Goal: Task Accomplishment & Management: Complete application form

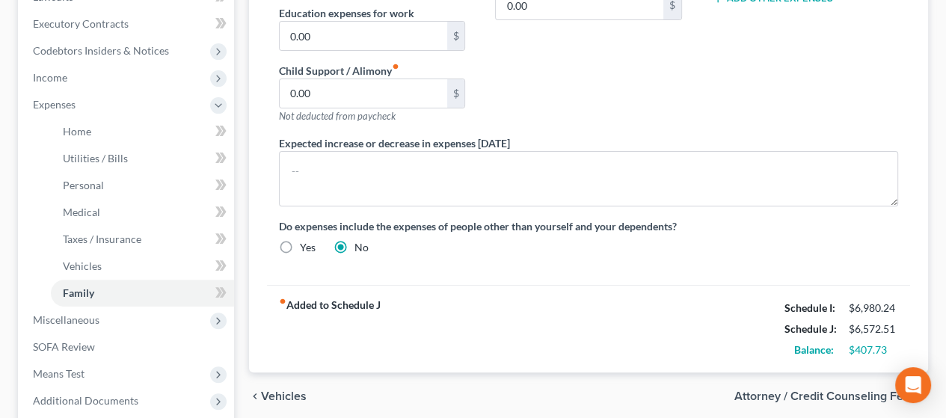
scroll to position [449, 0]
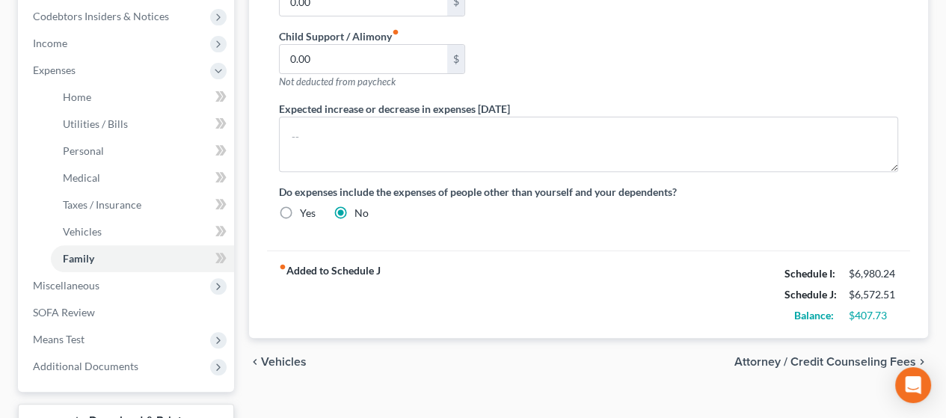
click at [283, 356] on span "Vehicles" at bounding box center [284, 362] width 46 height 12
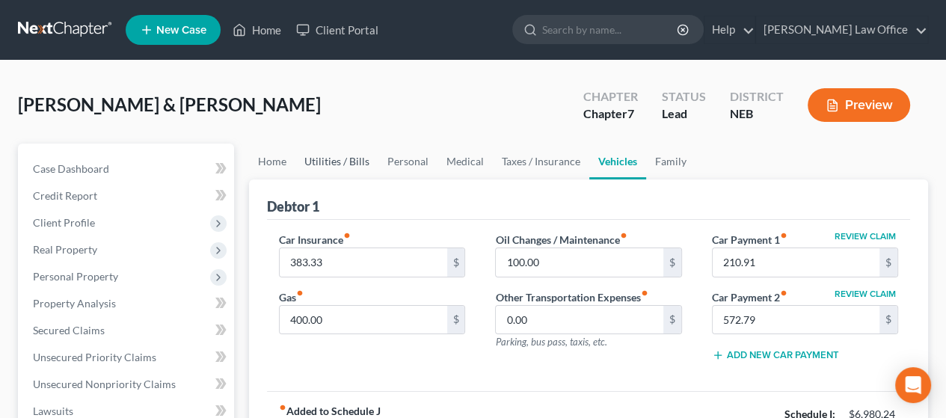
click at [326, 159] on link "Utilities / Bills" at bounding box center [336, 162] width 83 height 36
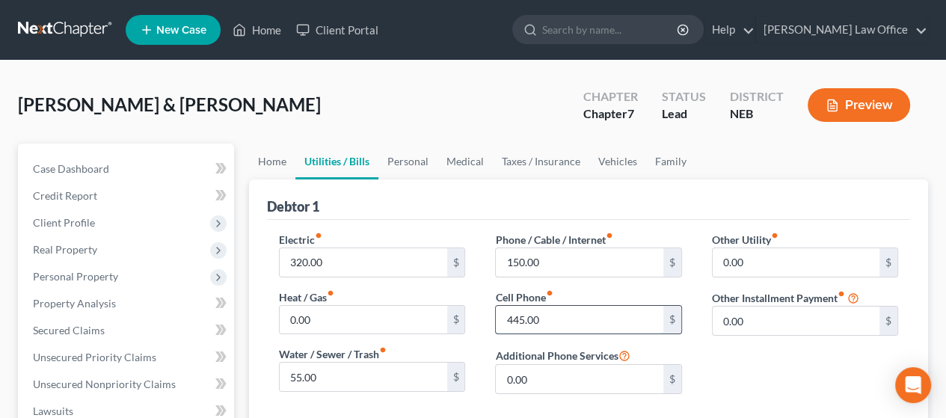
click at [550, 314] on input "445.00" at bounding box center [579, 320] width 167 height 28
click at [560, 319] on input "445.00" at bounding box center [579, 320] width 167 height 28
click at [405, 159] on link "Personal" at bounding box center [407, 162] width 59 height 36
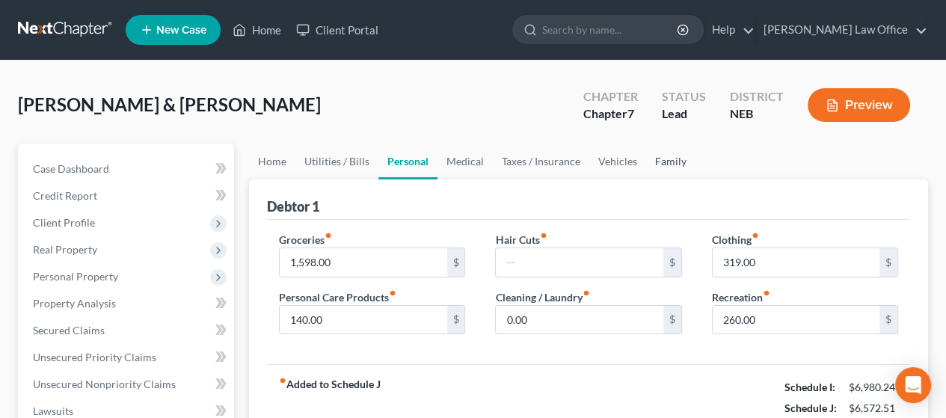
click at [667, 158] on link "Family" at bounding box center [670, 162] width 49 height 36
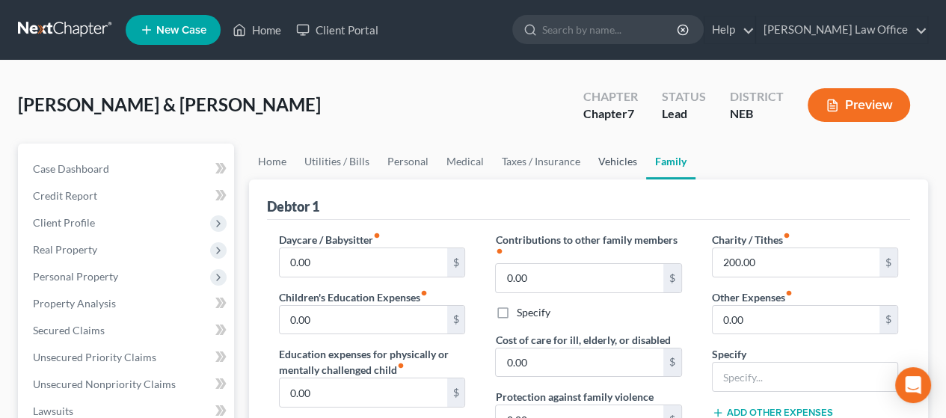
click at [616, 158] on link "Vehicles" at bounding box center [617, 162] width 57 height 36
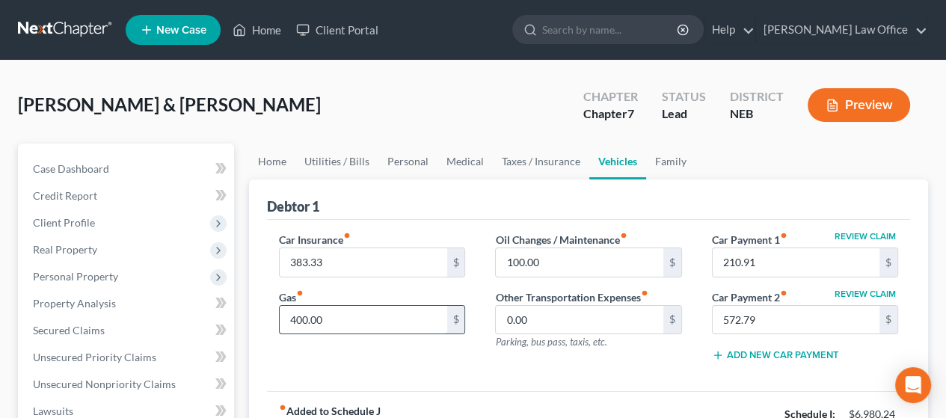
click at [345, 316] on input "400.00" at bounding box center [363, 320] width 167 height 28
type input "500.00"
click at [614, 310] on input "0.00" at bounding box center [579, 320] width 167 height 28
click at [887, 101] on button "Preview" at bounding box center [859, 105] width 102 height 34
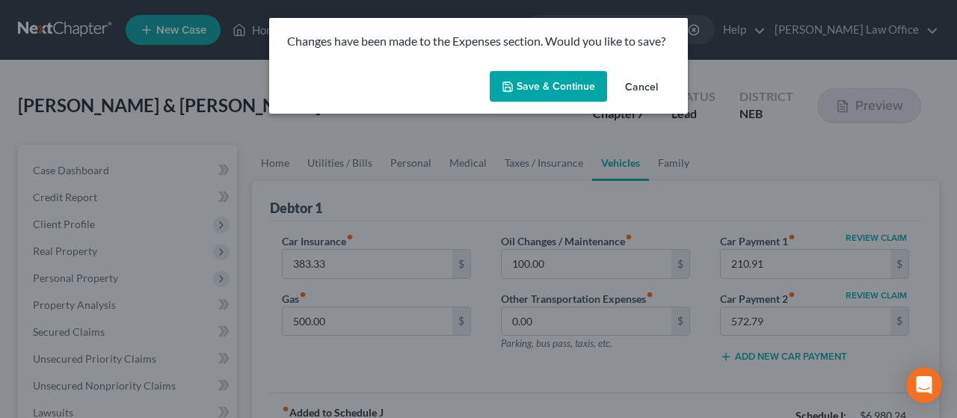
click at [560, 87] on button "Save & Continue" at bounding box center [548, 86] width 117 height 31
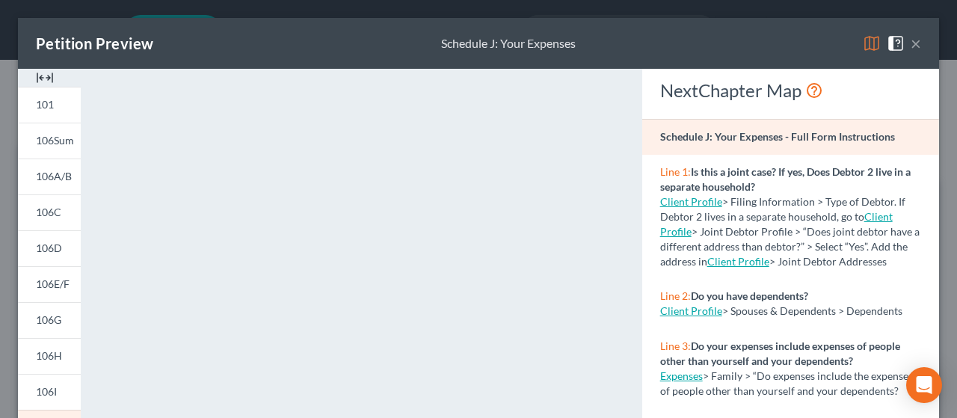
click at [898, 39] on span at bounding box center [899, 42] width 24 height 13
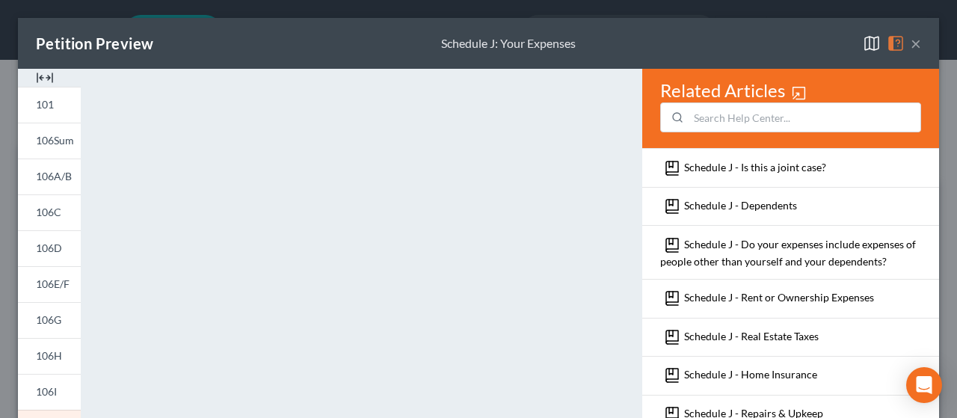
click at [911, 41] on button "×" at bounding box center [916, 43] width 10 height 18
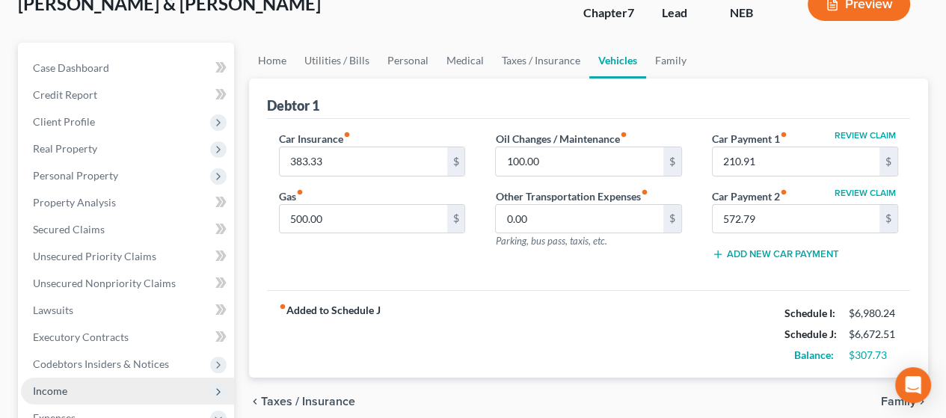
scroll to position [150, 0]
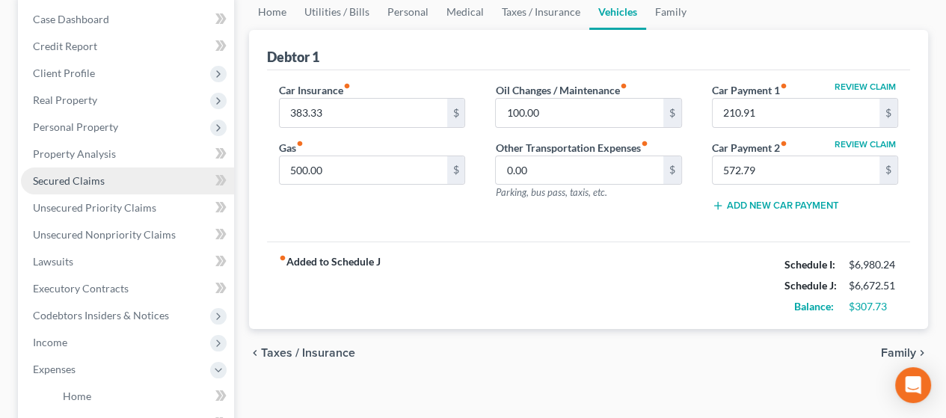
click at [85, 179] on span "Secured Claims" at bounding box center [69, 180] width 72 height 13
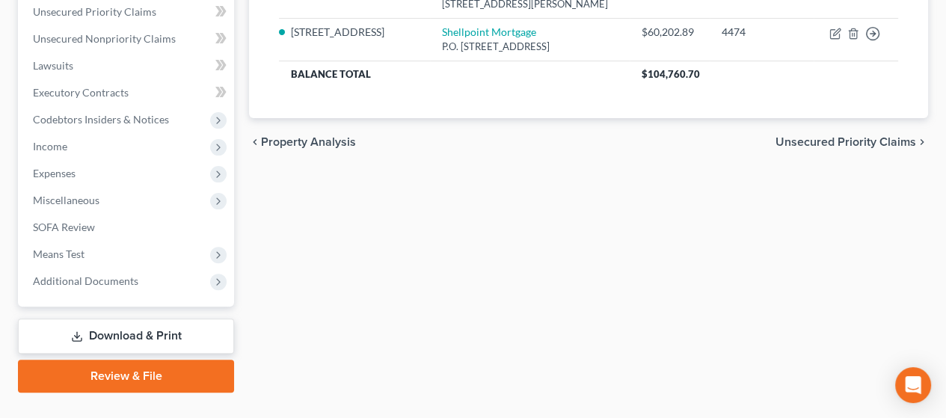
scroll to position [374, 0]
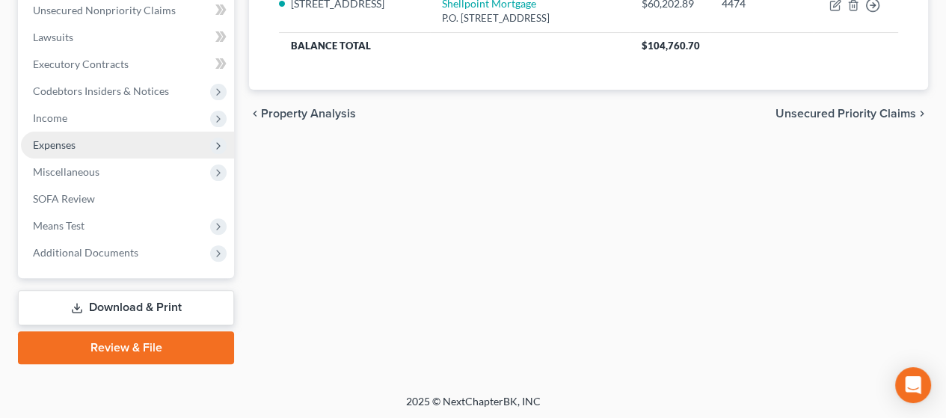
click at [132, 155] on span "Expenses" at bounding box center [127, 145] width 213 height 27
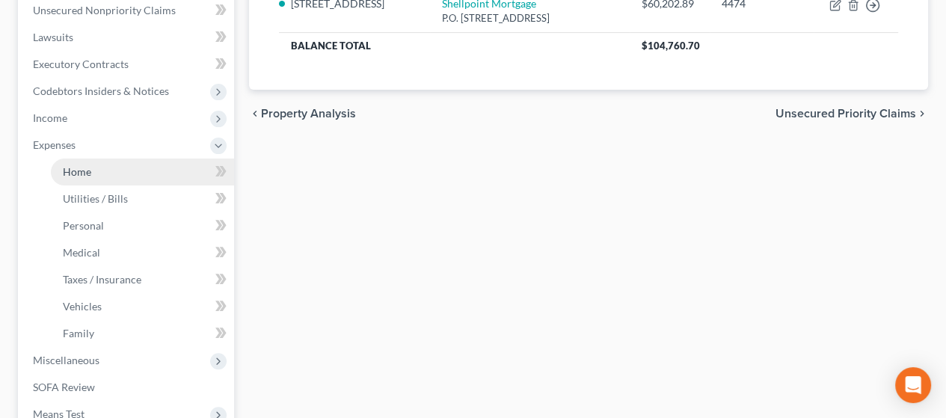
click at [141, 166] on link "Home" at bounding box center [142, 172] width 183 height 27
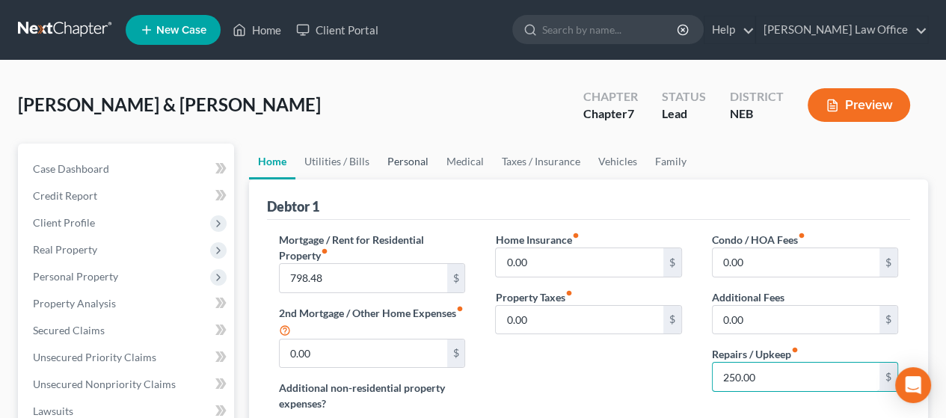
type input "250.00"
click at [402, 167] on link "Personal" at bounding box center [407, 162] width 59 height 36
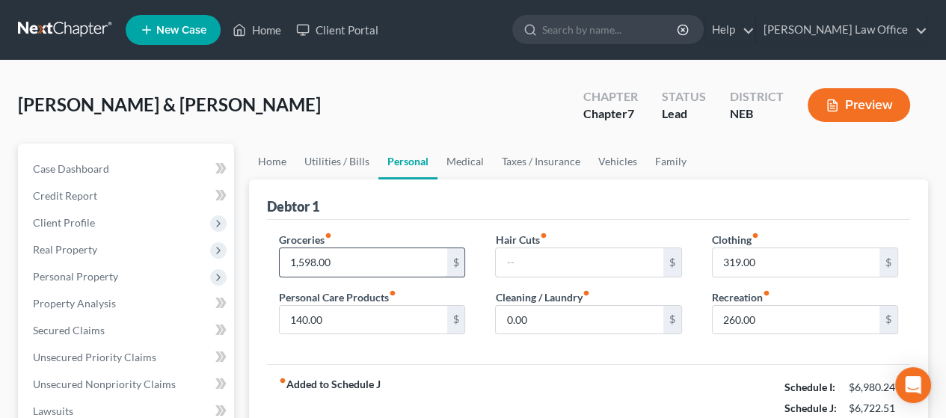
click at [344, 254] on input "1,598.00" at bounding box center [363, 262] width 167 height 28
type input "1,698.00"
click at [610, 345] on div "Hair Cuts fiber_manual_record $ Cleaning / Laundry fiber_manual_record 0.00 $" at bounding box center [588, 289] width 216 height 115
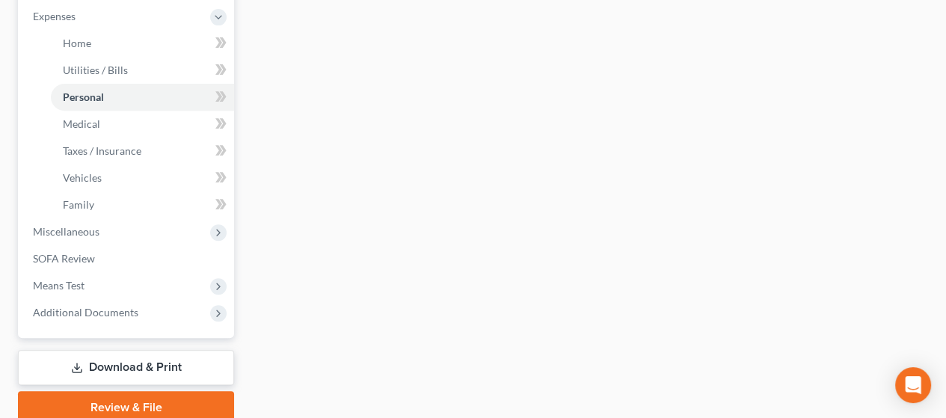
scroll to position [564, 0]
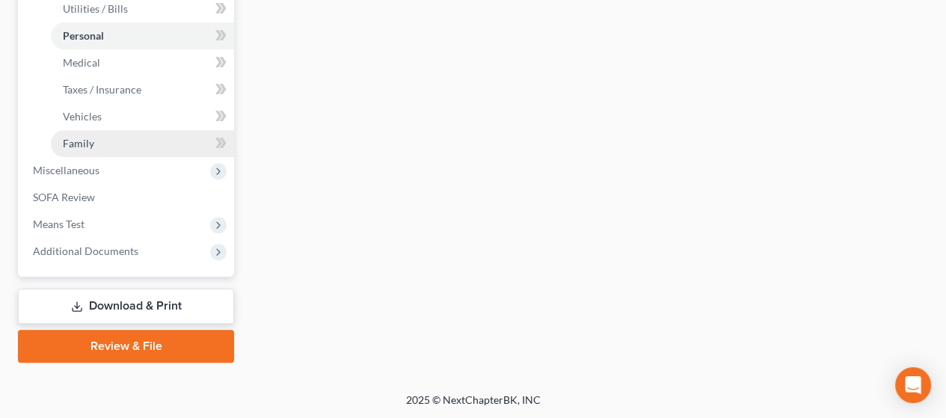
click at [107, 138] on link "Family" at bounding box center [142, 143] width 183 height 27
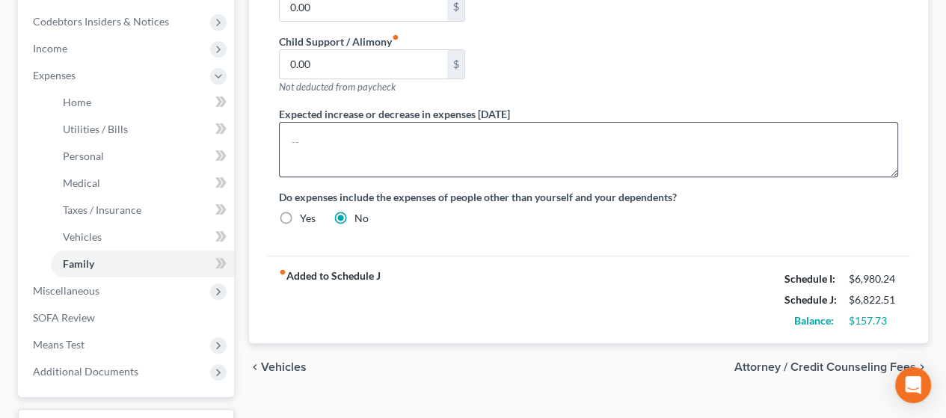
scroll to position [564, 0]
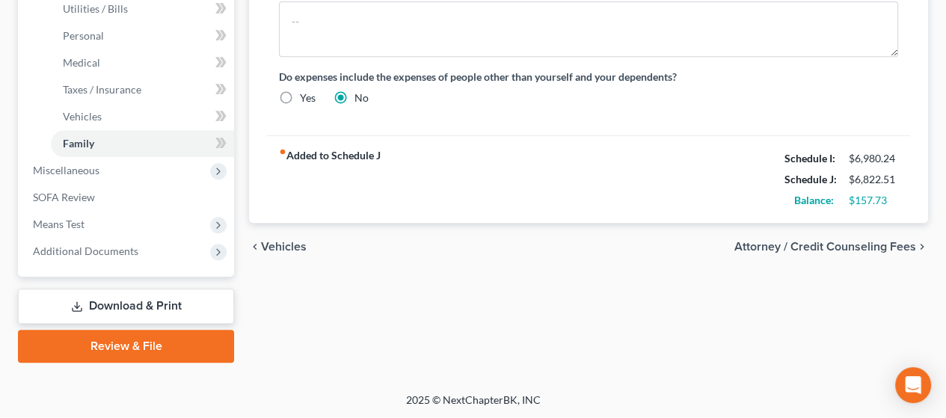
click at [842, 241] on span "Attorney / Credit Counseling Fees" at bounding box center [826, 247] width 182 height 12
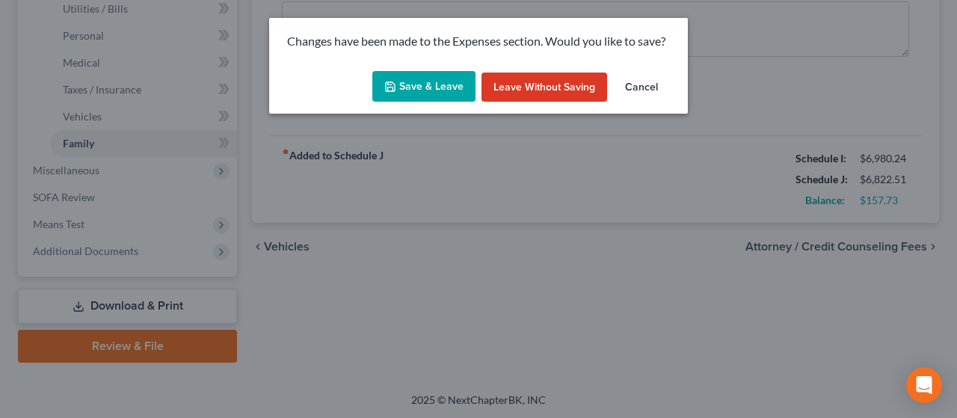
click at [423, 83] on button "Save & Leave" at bounding box center [424, 86] width 103 height 31
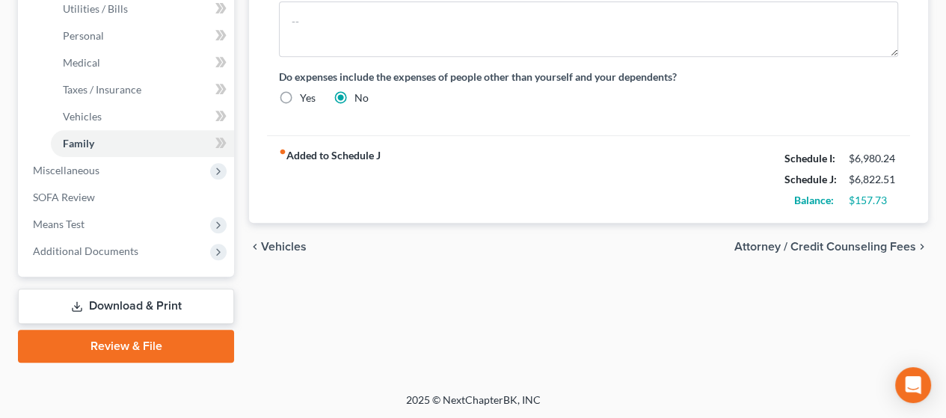
select select "0"
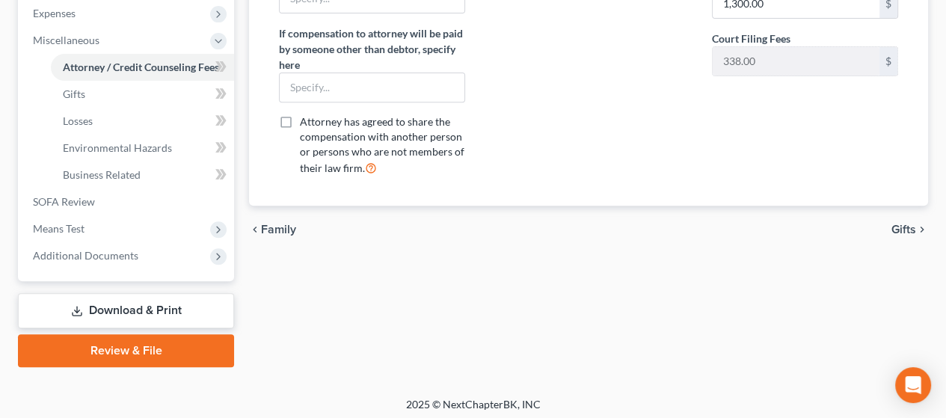
scroll to position [510, 0]
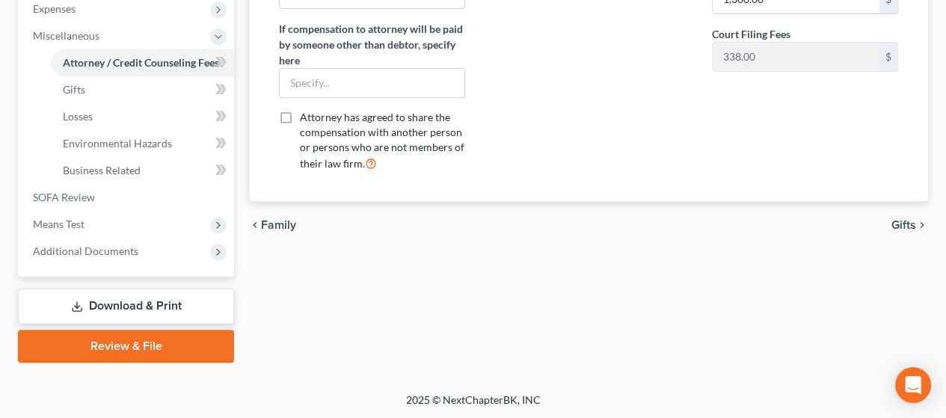
click at [898, 231] on span "Gifts" at bounding box center [904, 225] width 25 height 12
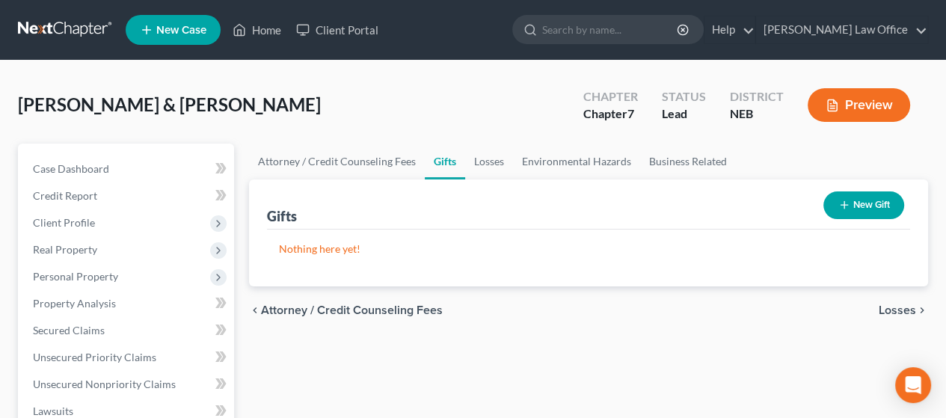
click at [897, 303] on div "chevron_left Attorney / Credit Counseling Fees Losses chevron_right" at bounding box center [588, 310] width 679 height 48
click at [896, 307] on span "Losses" at bounding box center [897, 310] width 37 height 12
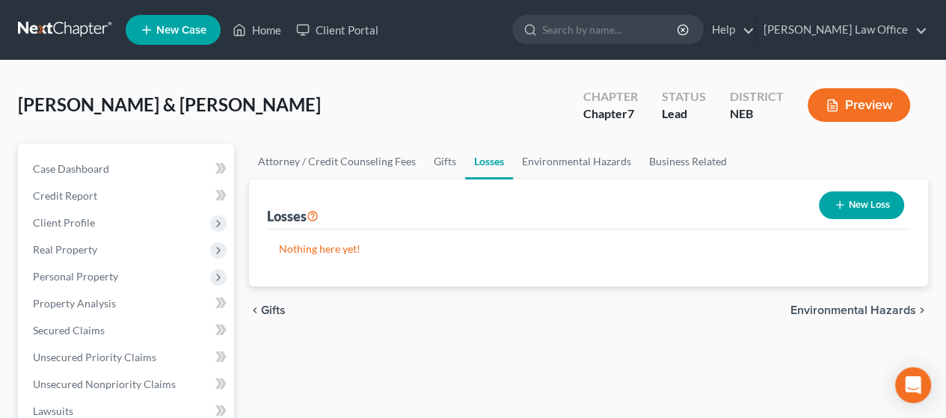
click at [838, 307] on span "Environmental Hazards" at bounding box center [854, 310] width 126 height 12
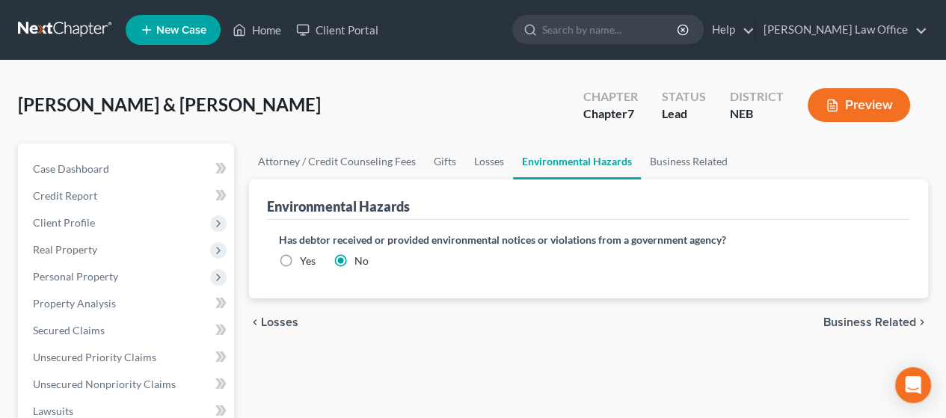
click at [855, 316] on span "Business Related" at bounding box center [870, 322] width 93 height 12
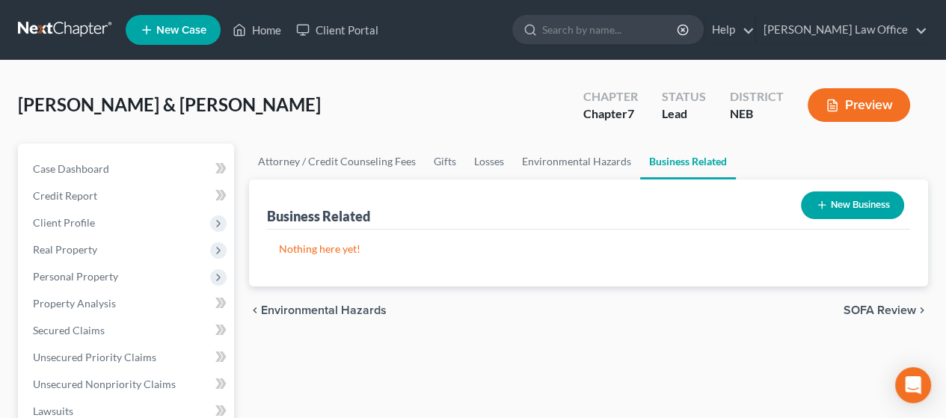
click at [859, 307] on span "SOFA Review" at bounding box center [880, 310] width 73 height 12
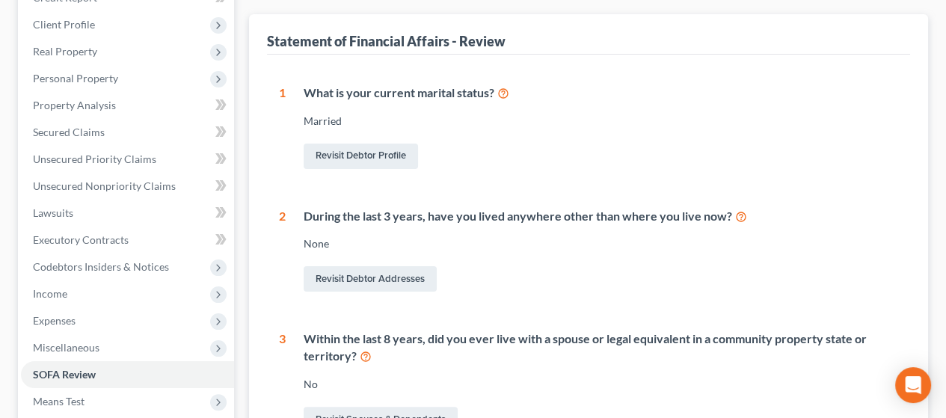
scroll to position [75, 0]
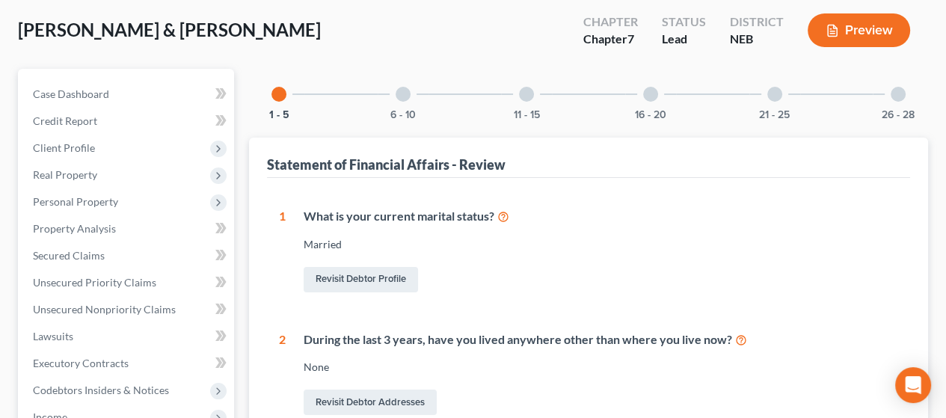
click at [407, 91] on div at bounding box center [403, 94] width 15 height 15
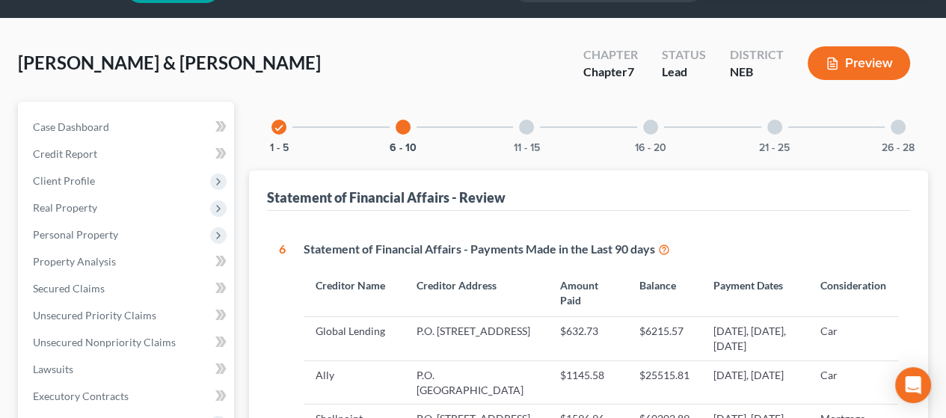
scroll to position [42, 0]
click at [526, 126] on div at bounding box center [526, 127] width 15 height 15
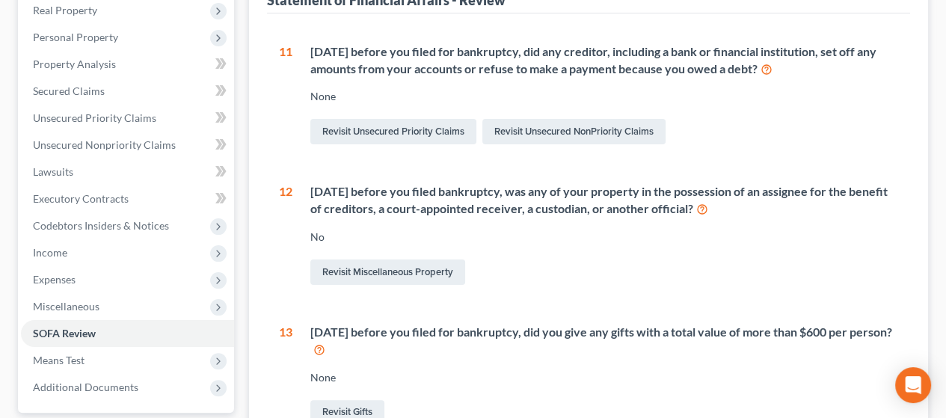
scroll to position [0, 0]
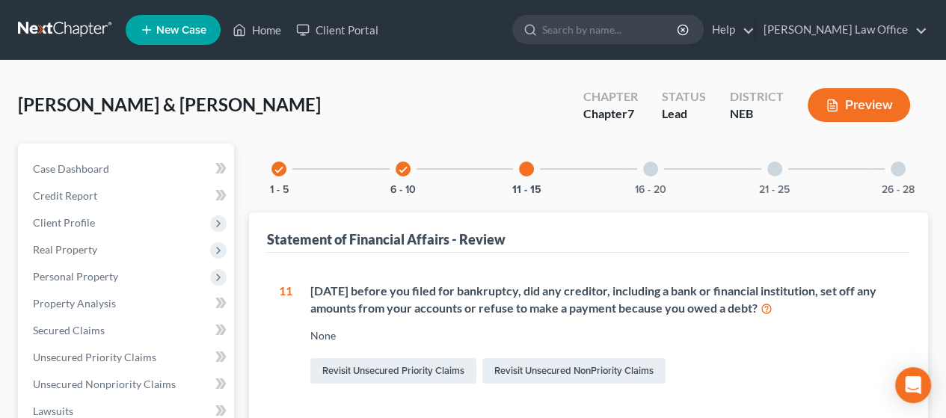
click at [652, 167] on div at bounding box center [650, 169] width 15 height 15
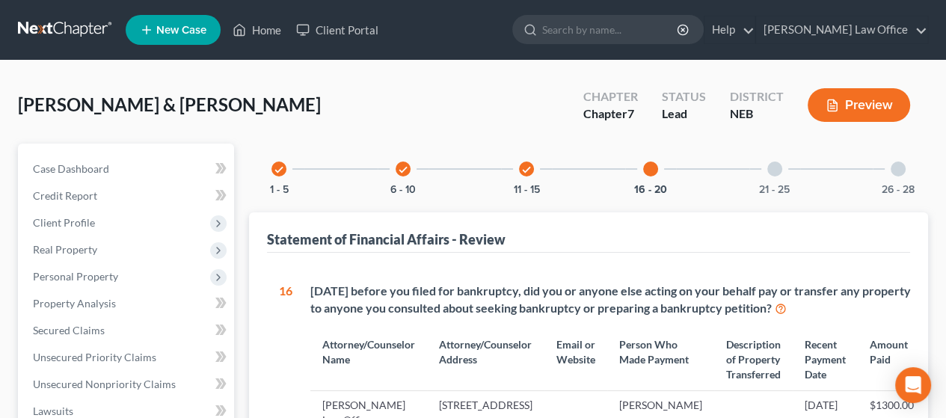
click at [772, 170] on div at bounding box center [774, 169] width 15 height 15
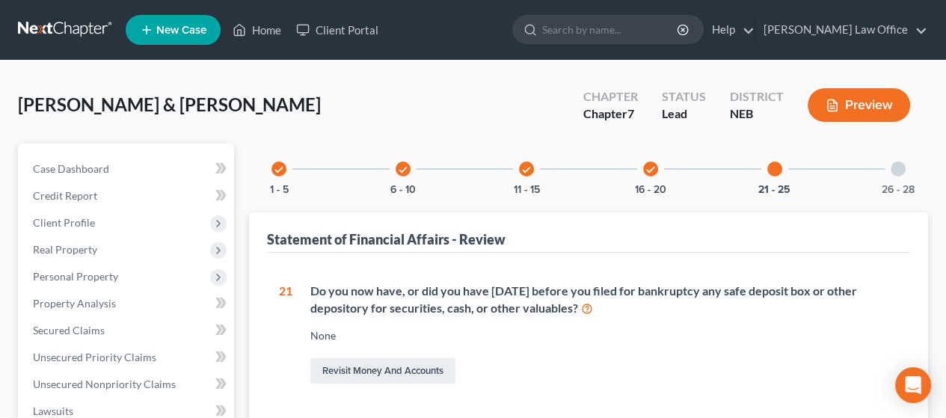
click at [896, 171] on div at bounding box center [898, 169] width 15 height 15
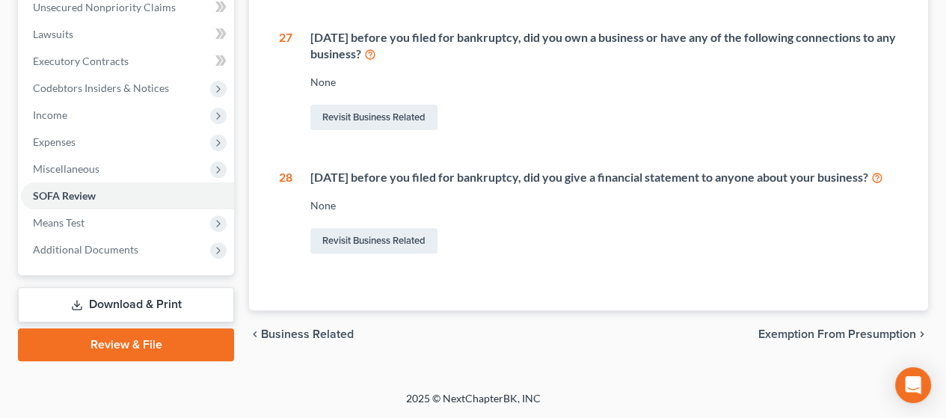
scroll to position [390, 0]
click at [843, 334] on span "Exemption from Presumption" at bounding box center [837, 334] width 158 height 12
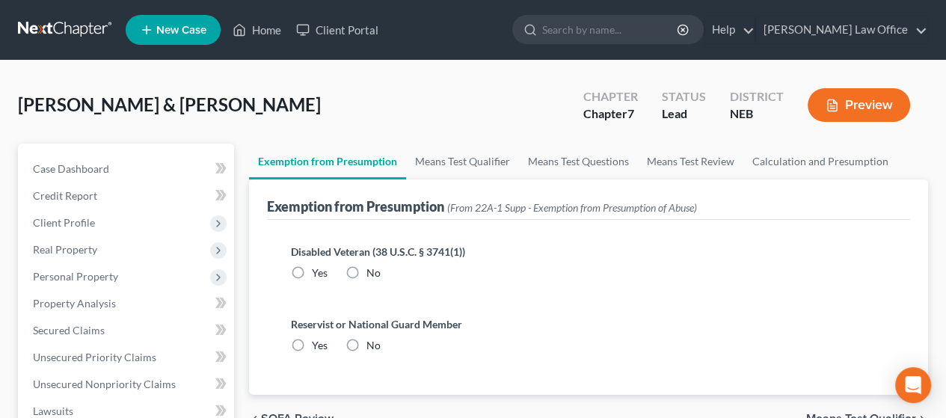
drag, startPoint x: 350, startPoint y: 263, endPoint x: 352, endPoint y: 292, distance: 29.2
click at [367, 266] on label "No" at bounding box center [374, 273] width 14 height 15
click at [373, 266] on input "No" at bounding box center [378, 271] width 10 height 10
radio input "true"
drag, startPoint x: 354, startPoint y: 343, endPoint x: 596, endPoint y: 330, distance: 242.7
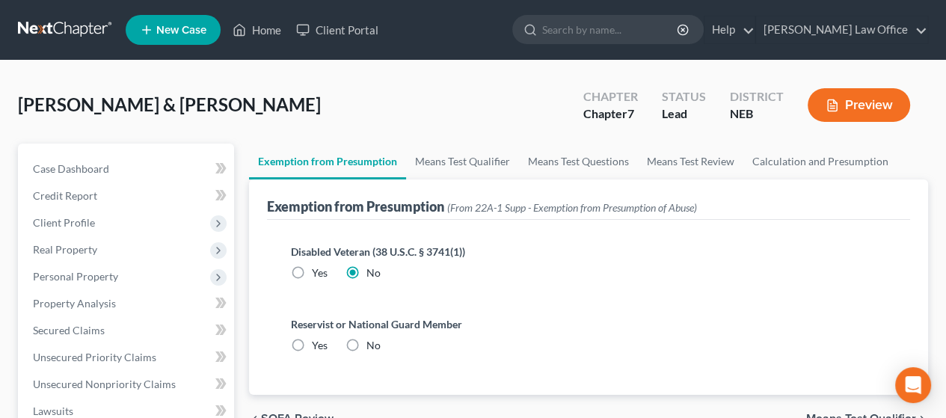
click at [367, 343] on label "No" at bounding box center [374, 345] width 14 height 15
click at [373, 343] on input "No" at bounding box center [378, 343] width 10 height 10
radio input "true"
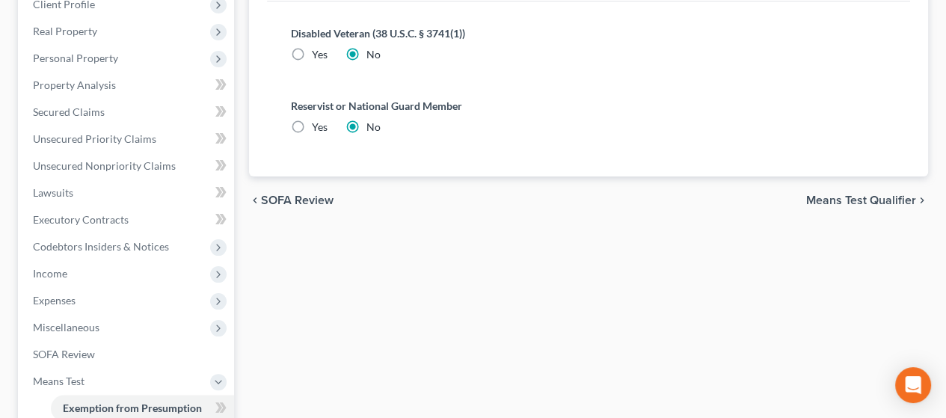
scroll to position [224, 0]
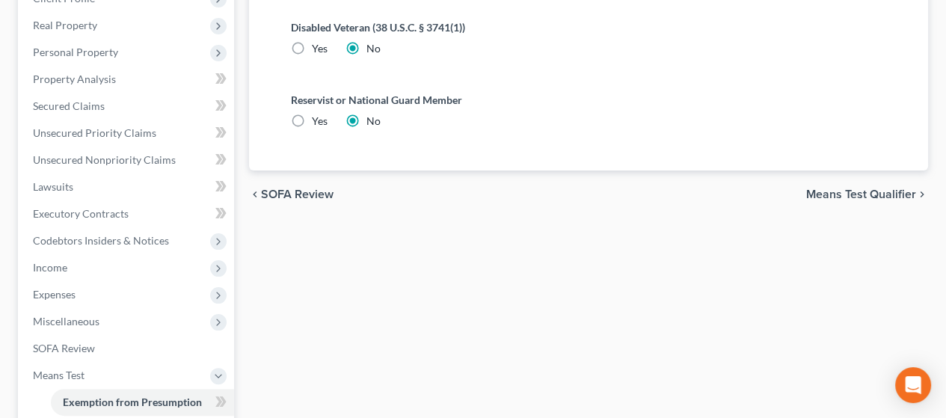
click at [848, 192] on span "Means Test Qualifier" at bounding box center [861, 194] width 110 height 12
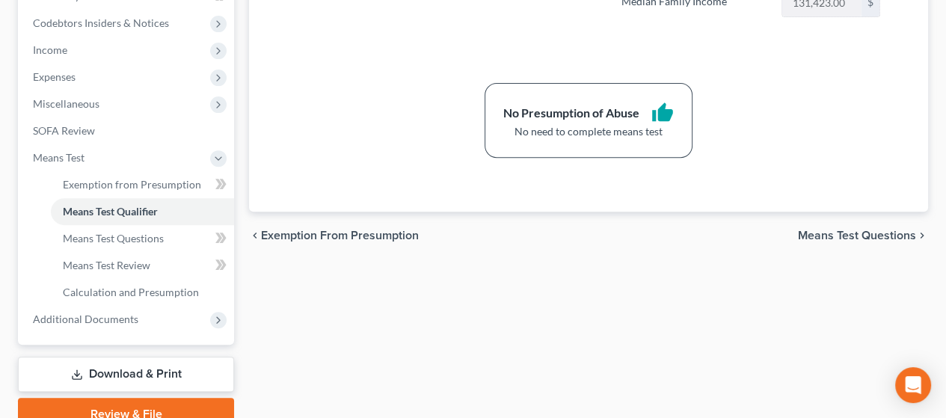
scroll to position [510, 0]
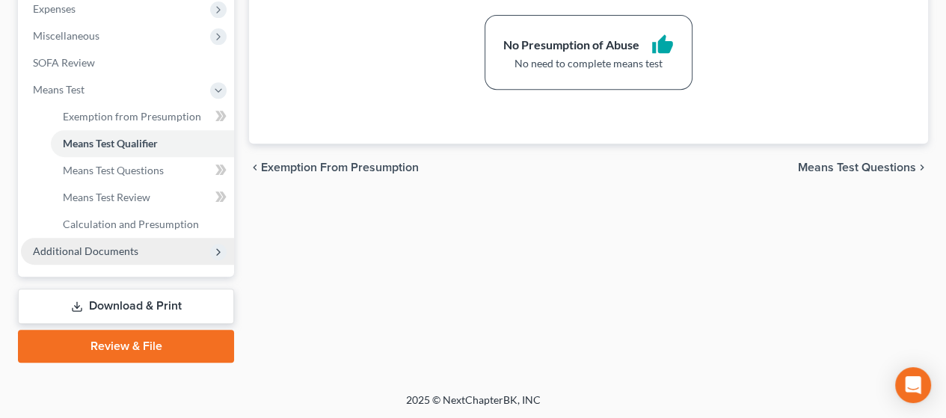
click at [133, 252] on span "Additional Documents" at bounding box center [85, 251] width 105 height 13
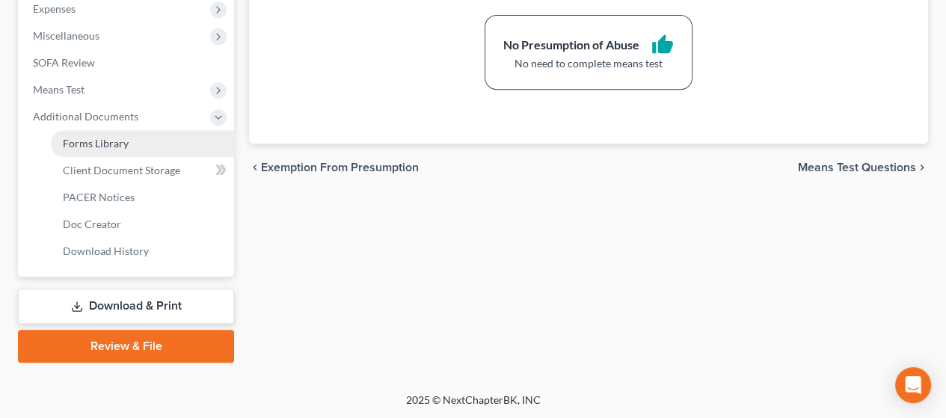
click at [126, 143] on link "Forms Library" at bounding box center [142, 143] width 183 height 27
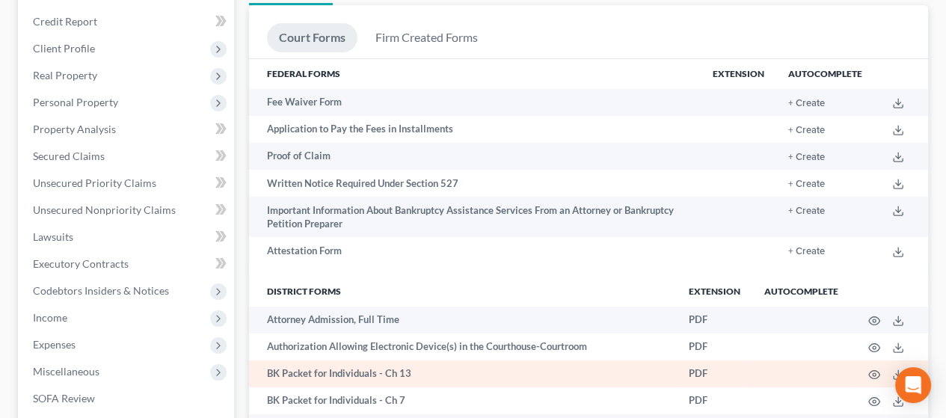
scroll to position [224, 0]
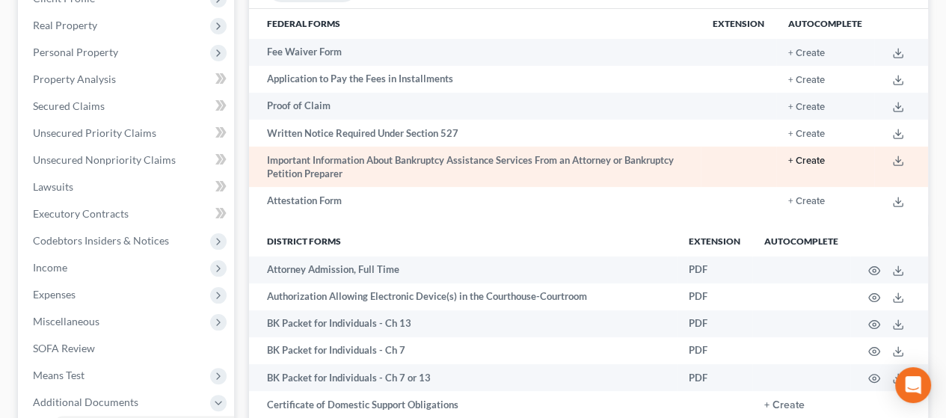
click at [812, 160] on button "+ Create" at bounding box center [806, 161] width 37 height 10
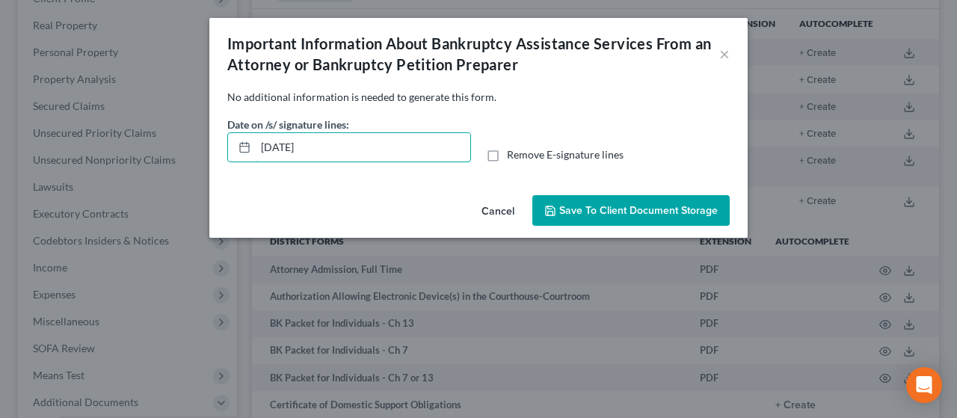
drag, startPoint x: 353, startPoint y: 144, endPoint x: 159, endPoint y: 183, distance: 197.7
click at [180, 176] on div "Important Information About Bankruptcy Assistance Services From an Attorney or …" at bounding box center [478, 209] width 957 height 418
click at [507, 152] on label "Remove E-signature lines" at bounding box center [565, 154] width 117 height 15
click at [513, 152] on input "Remove E-signature lines" at bounding box center [518, 152] width 10 height 10
checkbox input "true"
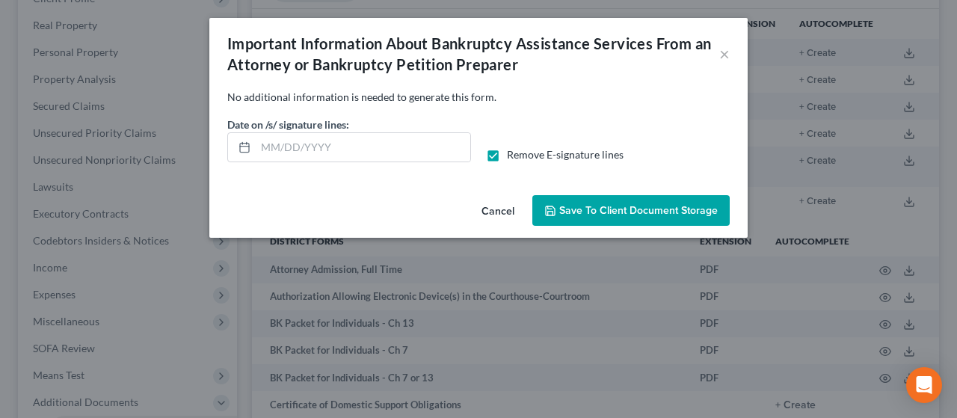
click at [625, 209] on span "Save to Client Document Storage" at bounding box center [639, 210] width 159 height 13
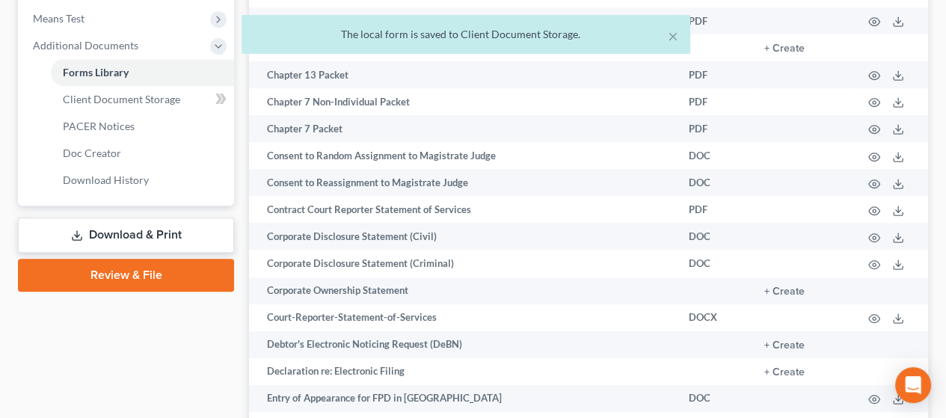
scroll to position [673, 0]
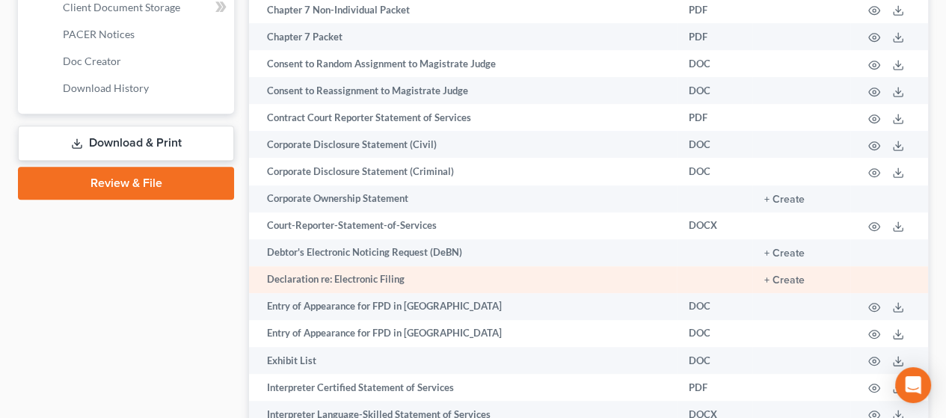
click at [783, 278] on td "+ Create" at bounding box center [801, 279] width 98 height 27
click at [790, 283] on button "+ Create" at bounding box center [784, 280] width 40 height 10
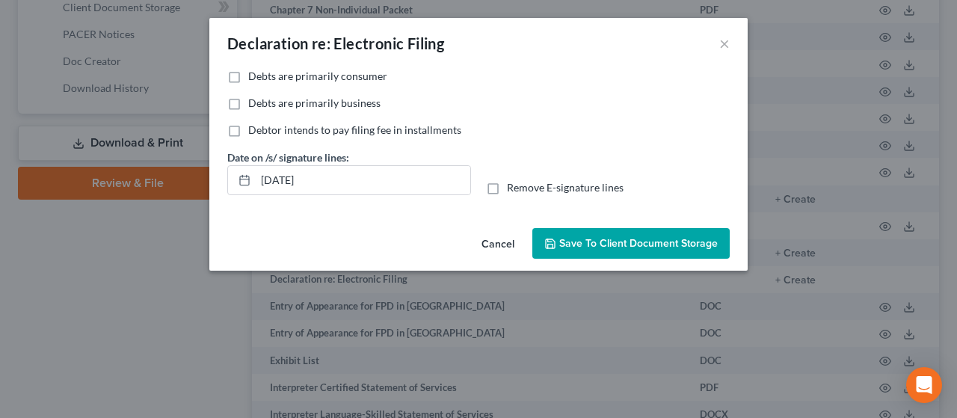
click at [248, 72] on label "Debts are primarily consumer" at bounding box center [317, 76] width 139 height 15
click at [254, 72] on input "Debts are primarily consumer" at bounding box center [259, 74] width 10 height 10
checkbox input "true"
drag, startPoint x: 332, startPoint y: 173, endPoint x: 323, endPoint y: 186, distance: 16.2
click at [330, 173] on input "[DATE]" at bounding box center [363, 180] width 215 height 28
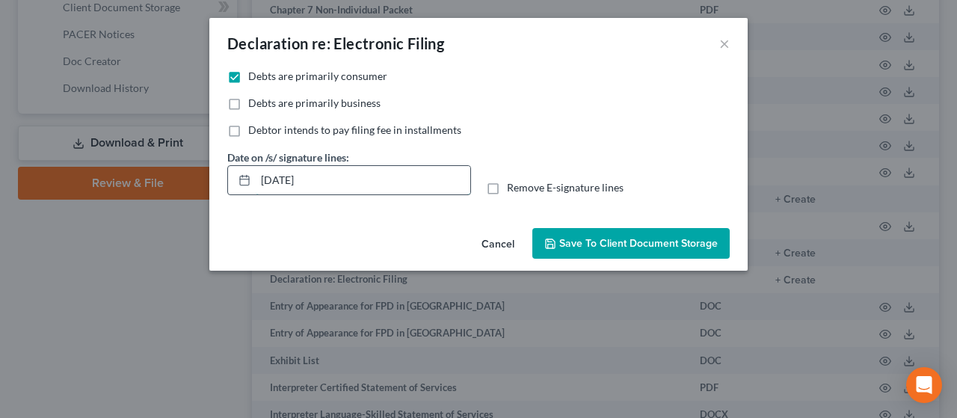
drag, startPoint x: 324, startPoint y: 183, endPoint x: 247, endPoint y: 186, distance: 77.1
click at [247, 186] on div "[DATE]" at bounding box center [349, 180] width 244 height 30
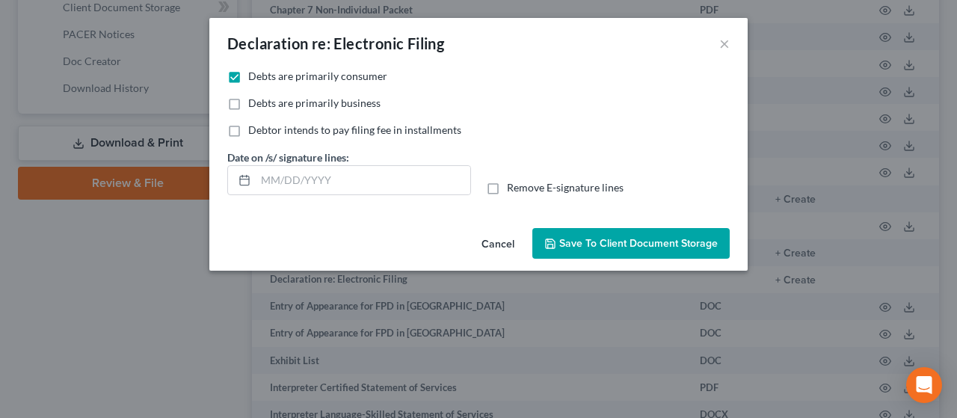
click at [507, 188] on label "Remove E-signature lines" at bounding box center [565, 187] width 117 height 15
click at [513, 188] on input "Remove E-signature lines" at bounding box center [518, 185] width 10 height 10
checkbox input "true"
click at [592, 245] on span "Save to Client Document Storage" at bounding box center [639, 243] width 159 height 13
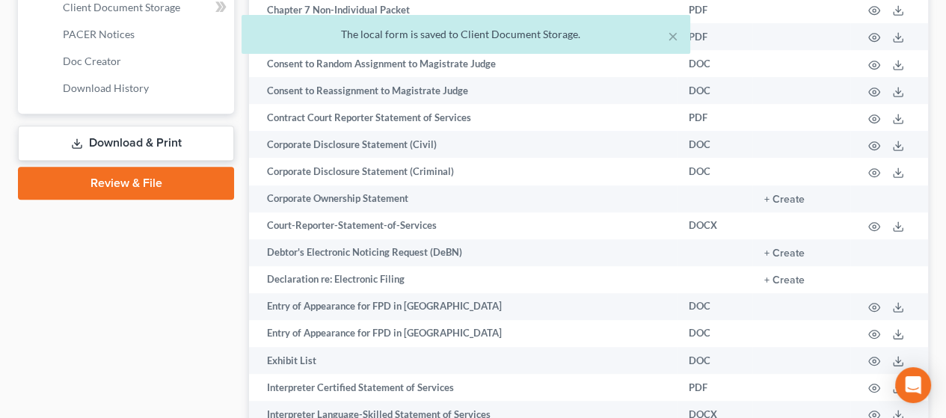
click at [125, 141] on link "Download & Print" at bounding box center [126, 143] width 216 height 35
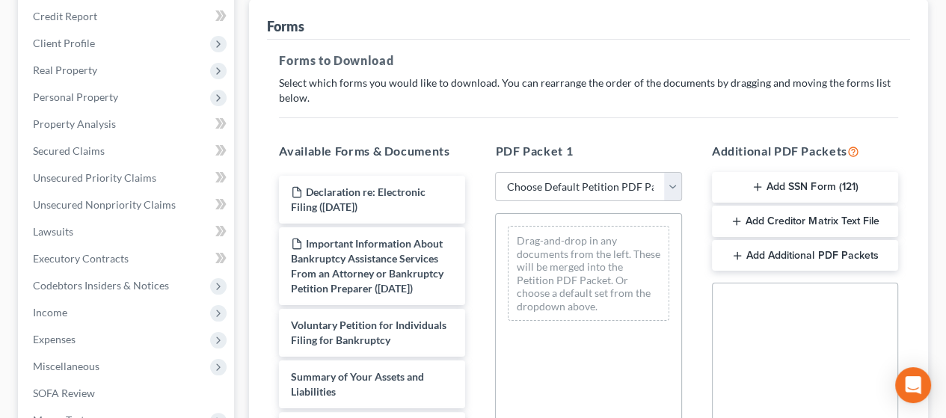
scroll to position [224, 0]
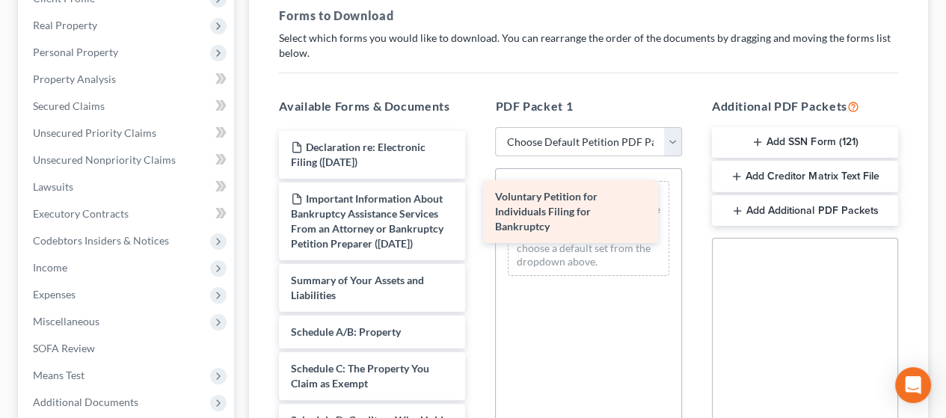
drag, startPoint x: 346, startPoint y: 308, endPoint x: 551, endPoint y: 211, distance: 226.2
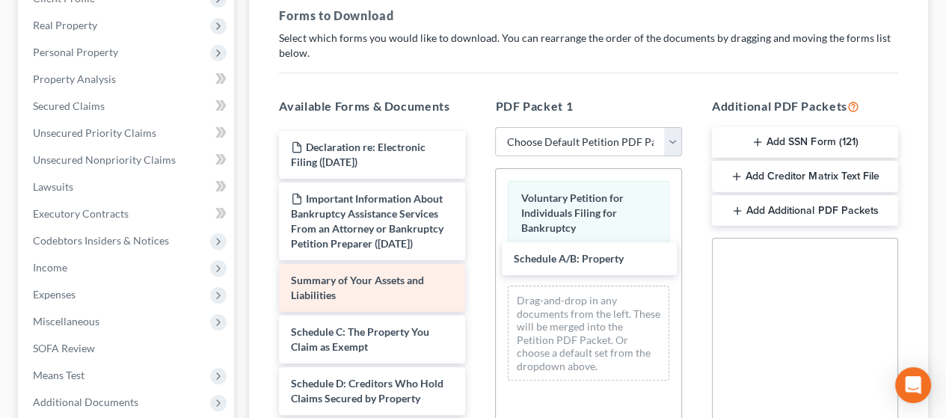
drag, startPoint x: 340, startPoint y: 345, endPoint x: 373, endPoint y: 325, distance: 38.9
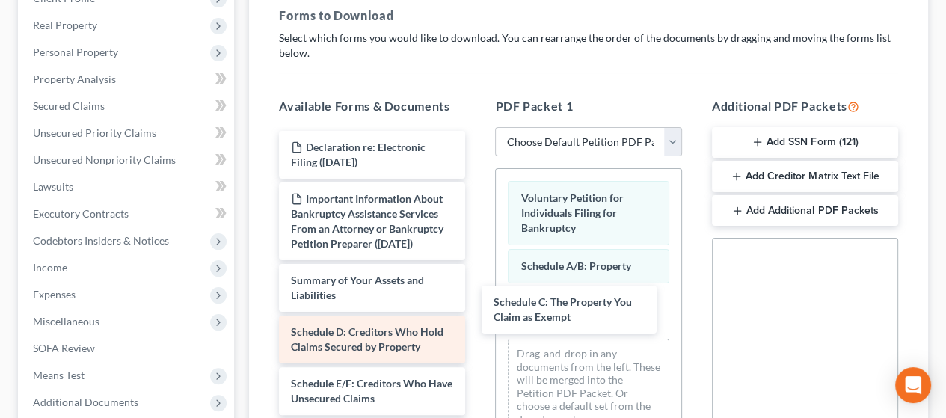
drag, startPoint x: 344, startPoint y: 352, endPoint x: 422, endPoint y: 348, distance: 77.9
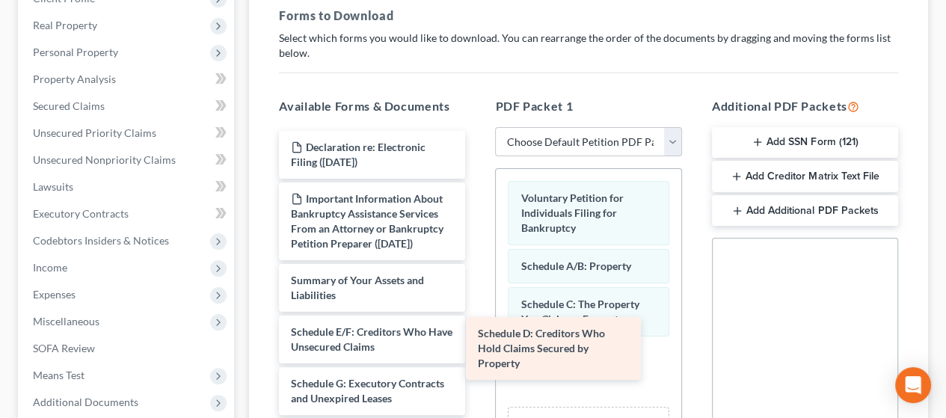
drag, startPoint x: 365, startPoint y: 352, endPoint x: 560, endPoint y: 338, distance: 195.0
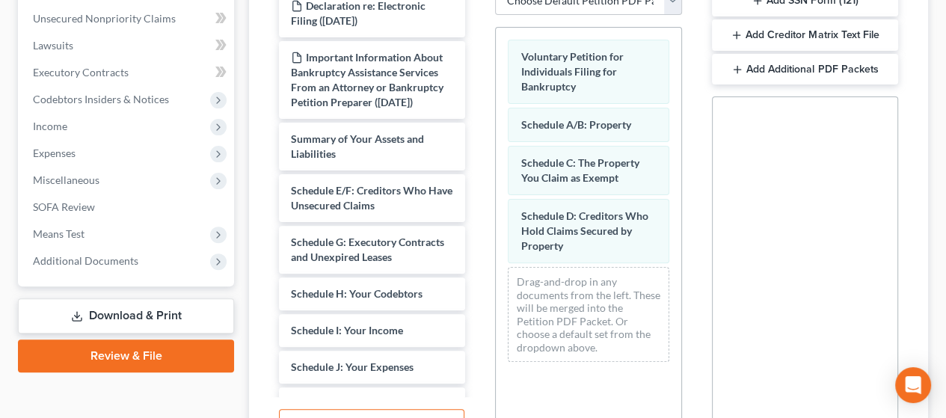
scroll to position [374, 0]
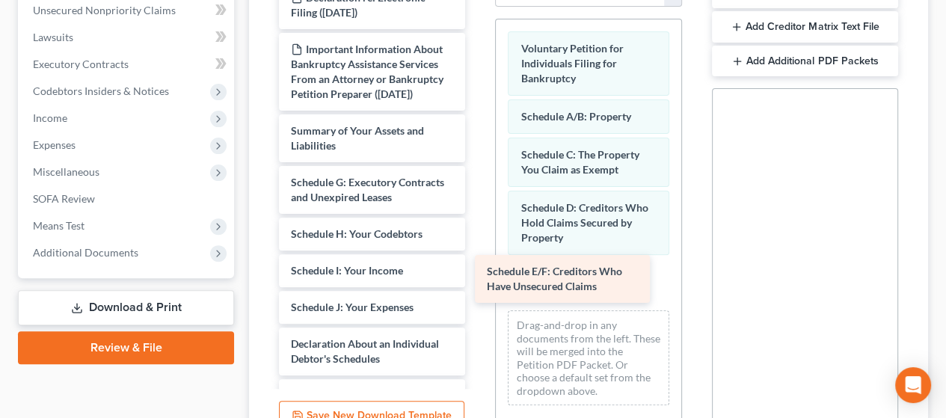
drag, startPoint x: 356, startPoint y: 198, endPoint x: 549, endPoint y: 275, distance: 207.8
click at [477, 271] on div "Schedule E/F: Creditors Who Have Unsecured Claims Declaration re: Electronic Fi…" at bounding box center [372, 366] width 210 height 770
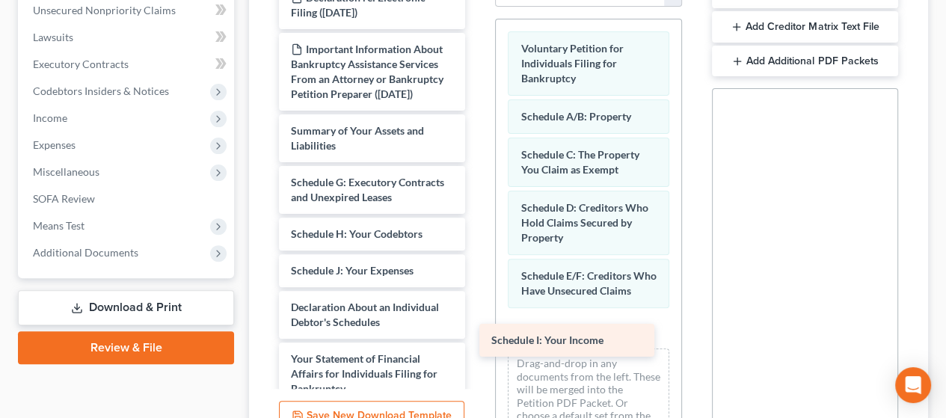
drag, startPoint x: 373, startPoint y: 278, endPoint x: 574, endPoint y: 334, distance: 208.2
click at [477, 334] on div "Schedule I: Your Income Declaration re: Electronic Filing ([DATE]) Important In…" at bounding box center [372, 348] width 210 height 734
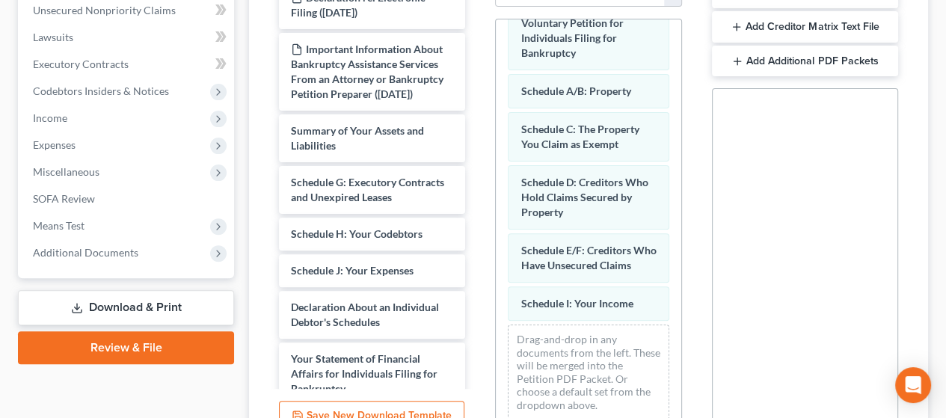
scroll to position [40, 0]
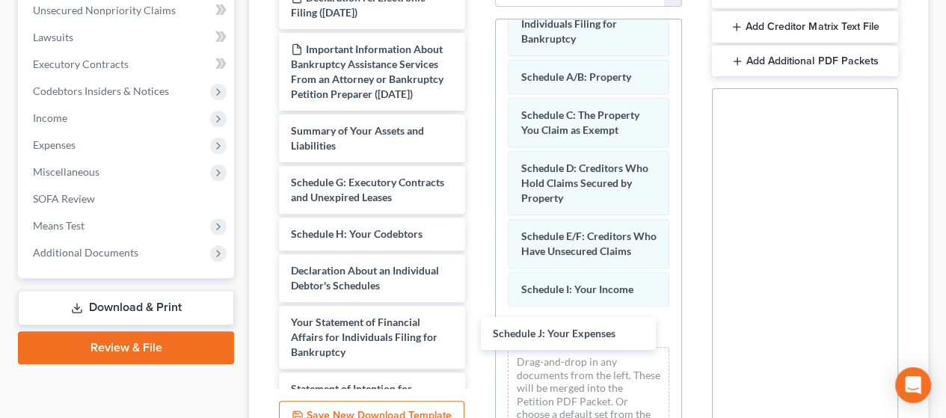
drag, startPoint x: 347, startPoint y: 283, endPoint x: 589, endPoint y: 355, distance: 252.8
click at [477, 337] on div "Schedule J: Your Expenses Declaration re: Electronic Filing ([DATE]) Important …" at bounding box center [372, 329] width 210 height 697
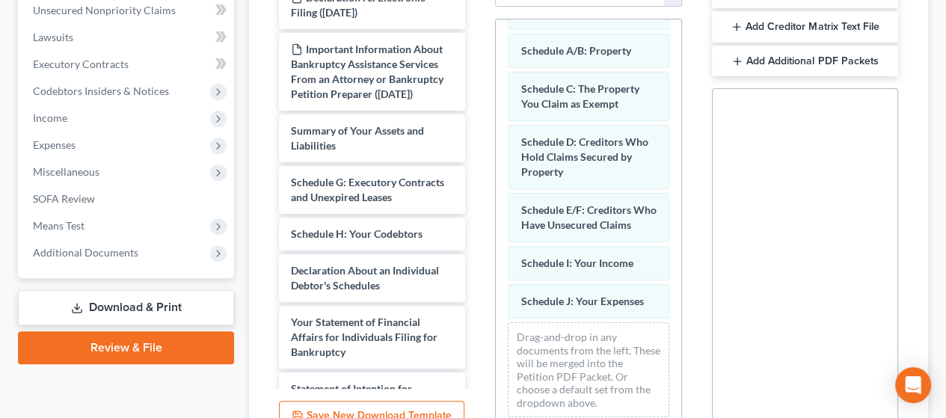
scroll to position [78, 0]
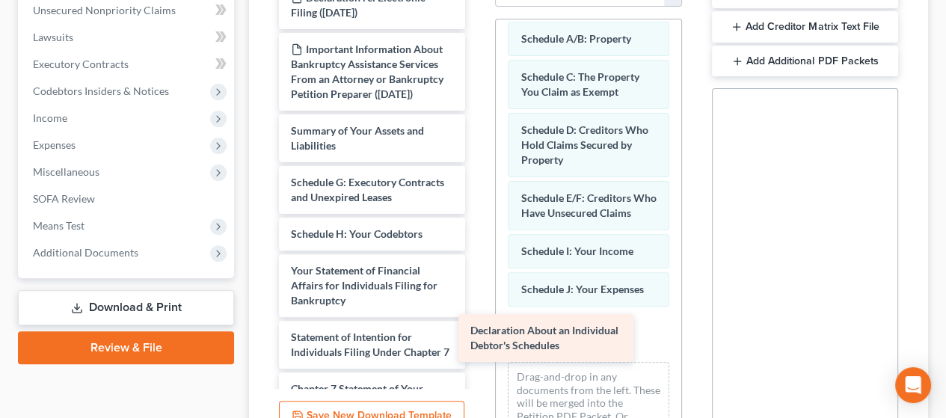
drag, startPoint x: 365, startPoint y: 282, endPoint x: 601, endPoint y: 333, distance: 241.1
click at [477, 328] on div "Declaration About an Individual Debtor's Schedules Declaration re: Electronic F…" at bounding box center [372, 304] width 210 height 646
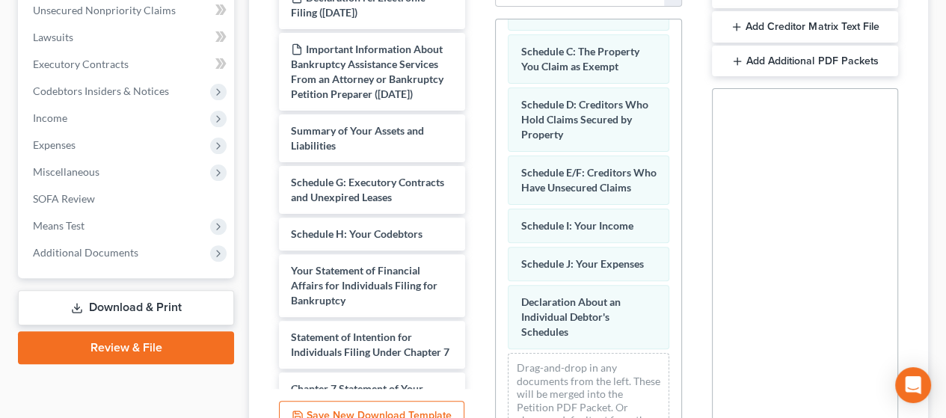
scroll to position [145, 0]
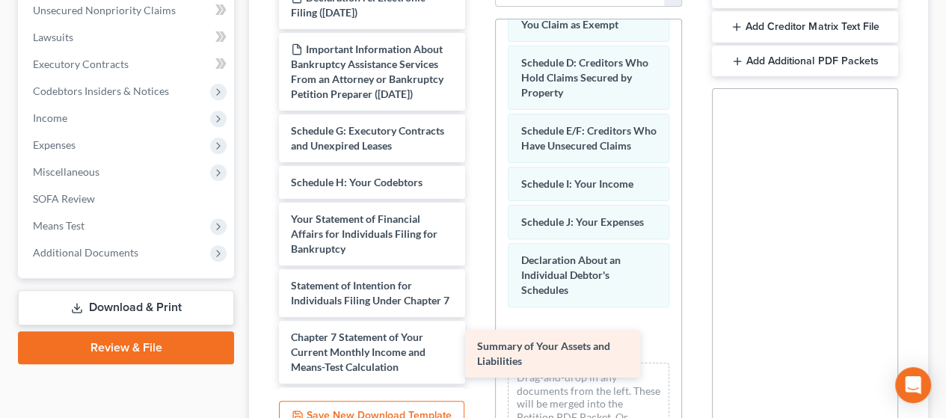
drag, startPoint x: 371, startPoint y: 141, endPoint x: 572, endPoint y: 334, distance: 279.3
click at [477, 336] on div "Summary of Your Assets and Liabilities Declaration re: Electronic Filing ([DATE…" at bounding box center [372, 278] width 210 height 594
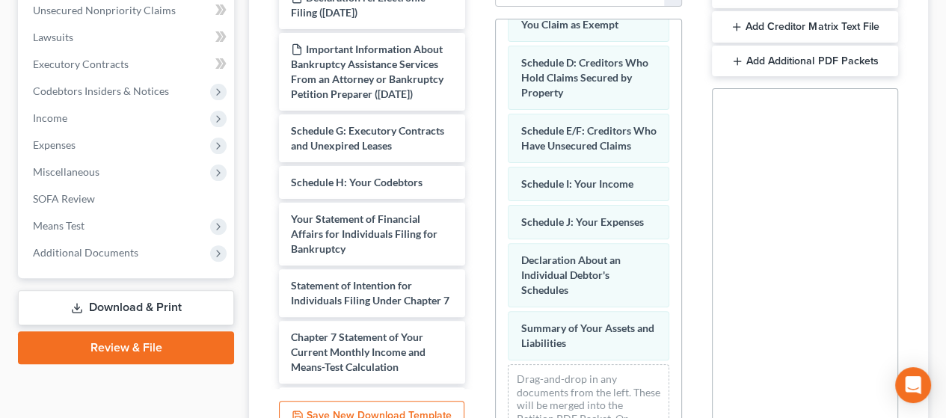
scroll to position [198, 0]
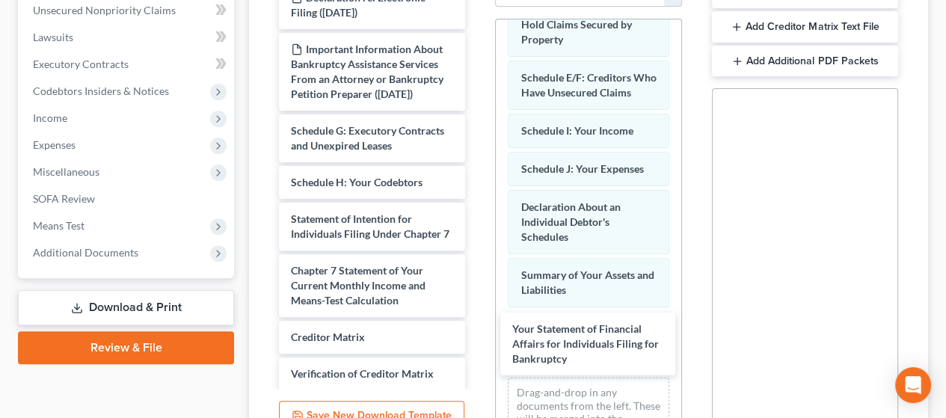
drag, startPoint x: 356, startPoint y: 235, endPoint x: 659, endPoint y: 316, distance: 313.5
click at [477, 335] on div "Your Statement of Financial Affairs for Individuals Filing for Bankruptcy Decla…" at bounding box center [372, 244] width 210 height 527
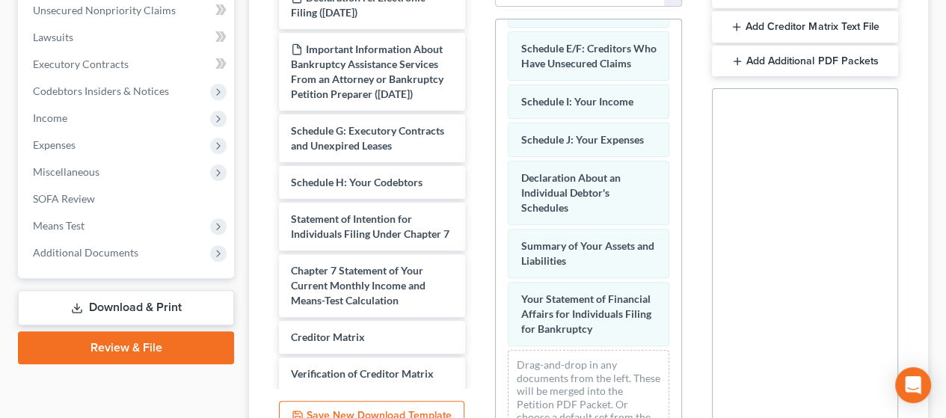
scroll to position [281, 0]
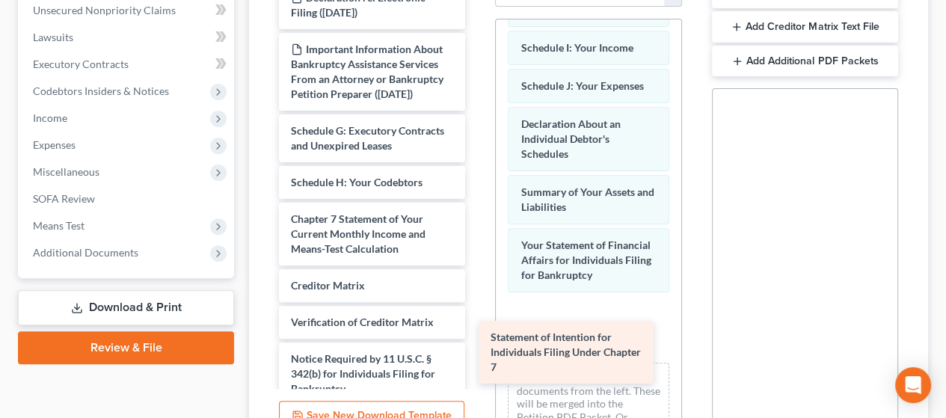
drag, startPoint x: 350, startPoint y: 246, endPoint x: 550, endPoint y: 349, distance: 224.5
click at [477, 349] on div "Statement of Intention for Individuals Filing Under Chapter 7 Declaration re: E…" at bounding box center [372, 219] width 210 height 476
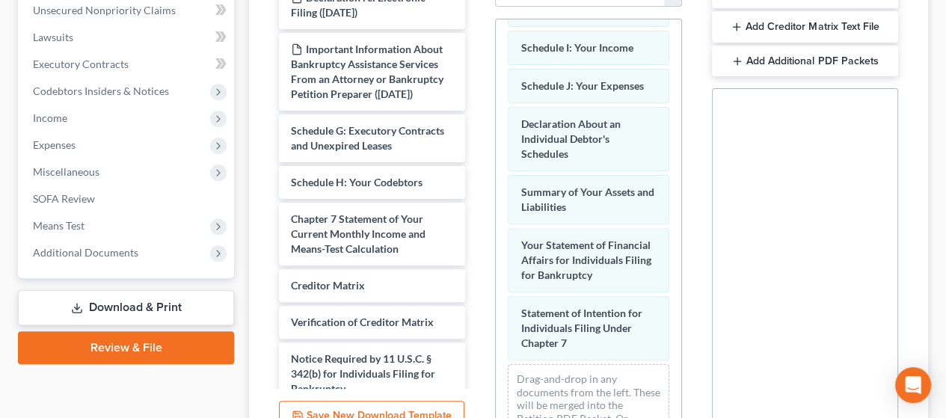
scroll to position [349, 0]
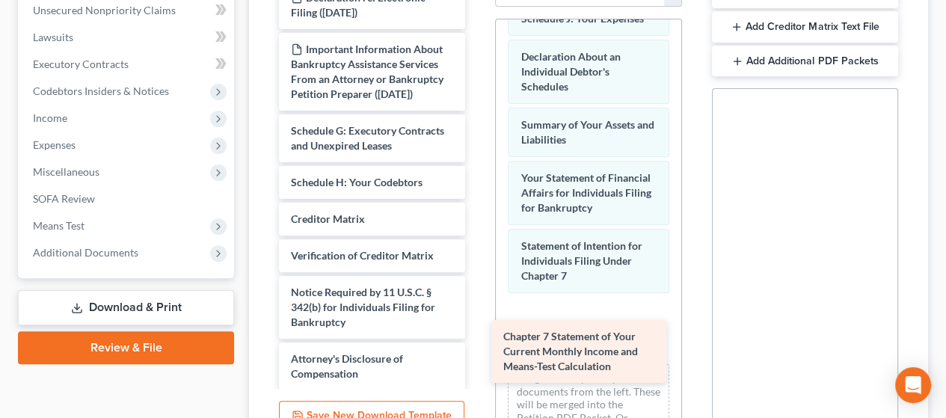
drag, startPoint x: 360, startPoint y: 238, endPoint x: 619, endPoint y: 338, distance: 278.2
click at [477, 345] on div "Chapter 7 Statement of Your Current Monthly Income and Means-Test Calculation D…" at bounding box center [372, 185] width 210 height 409
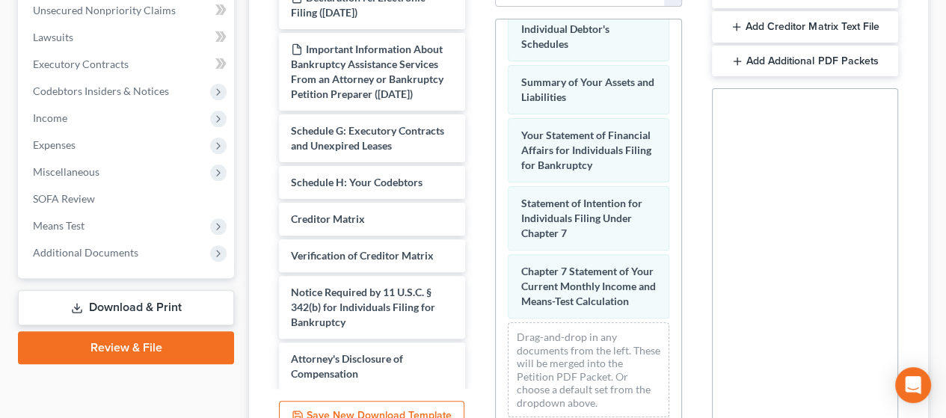
scroll to position [431, 0]
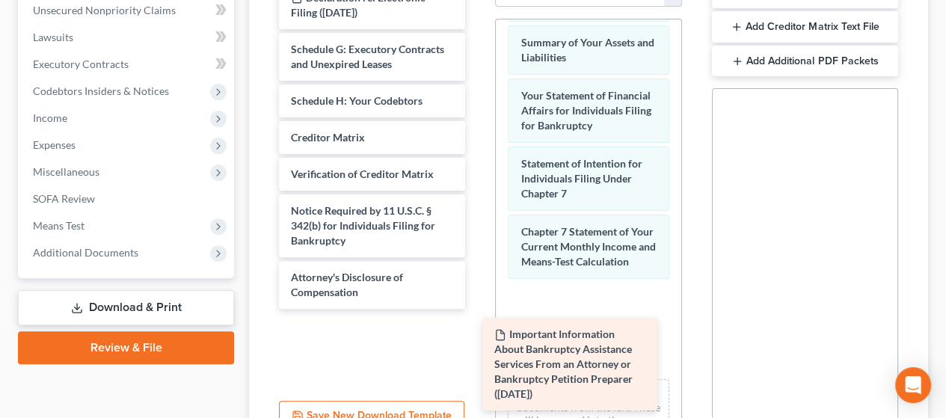
drag, startPoint x: 355, startPoint y: 60, endPoint x: 559, endPoint y: 346, distance: 351.4
click at [477, 309] on div "Important Information About Bankruptcy Assistance Services From an Attorney or …" at bounding box center [372, 145] width 210 height 328
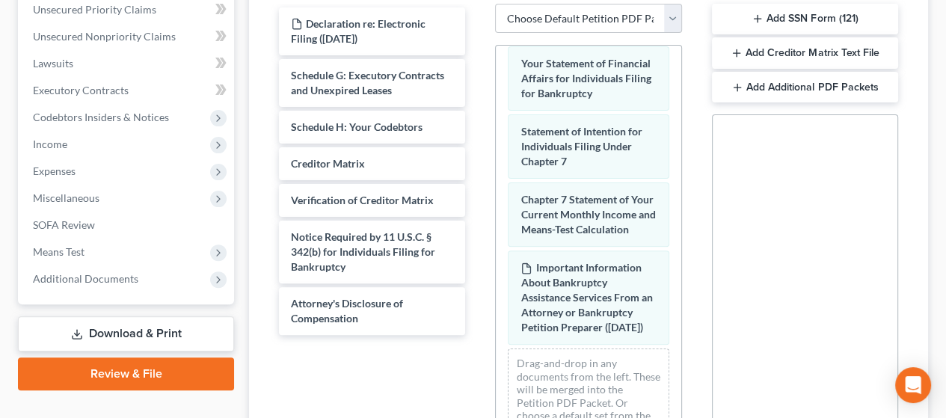
scroll to position [374, 0]
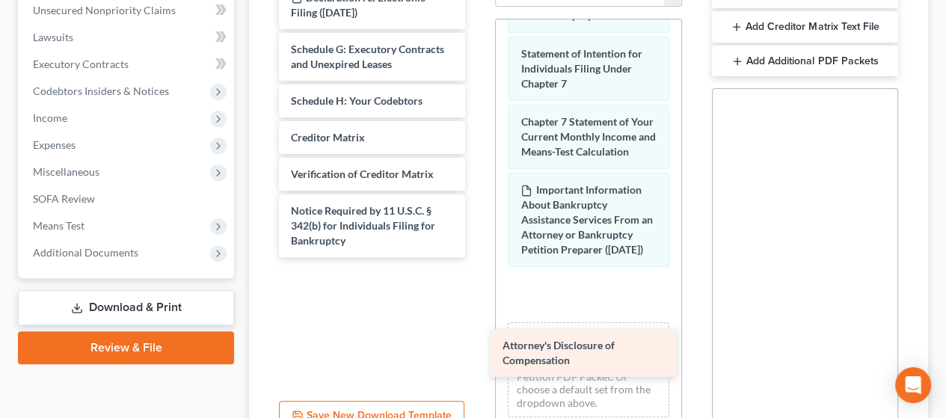
drag, startPoint x: 385, startPoint y: 275, endPoint x: 588, endPoint y: 343, distance: 214.1
click at [477, 257] on div "Attorney's Disclosure of Compensation Declaration re: Electronic Filing ([DATE]…" at bounding box center [372, 119] width 210 height 276
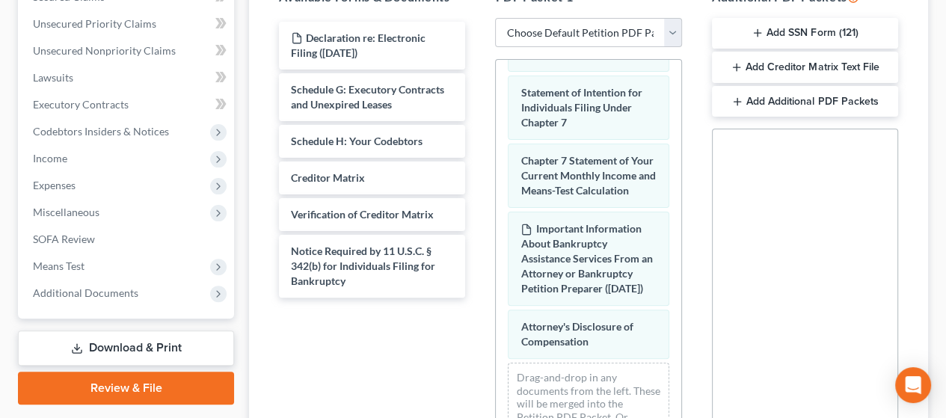
scroll to position [299, 0]
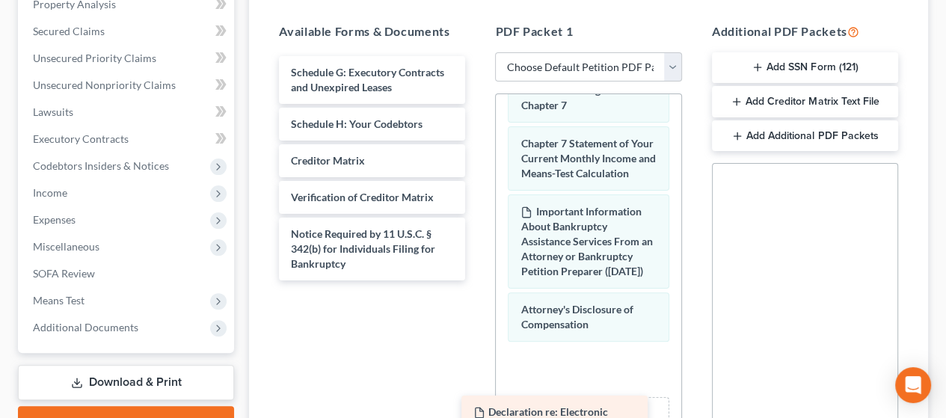
drag, startPoint x: 387, startPoint y: 74, endPoint x: 569, endPoint y: 415, distance: 386.9
click at [477, 281] on div "Declaration re: Electronic Filing ([DATE]) Declaration re: Electronic Filing ([…" at bounding box center [372, 168] width 210 height 224
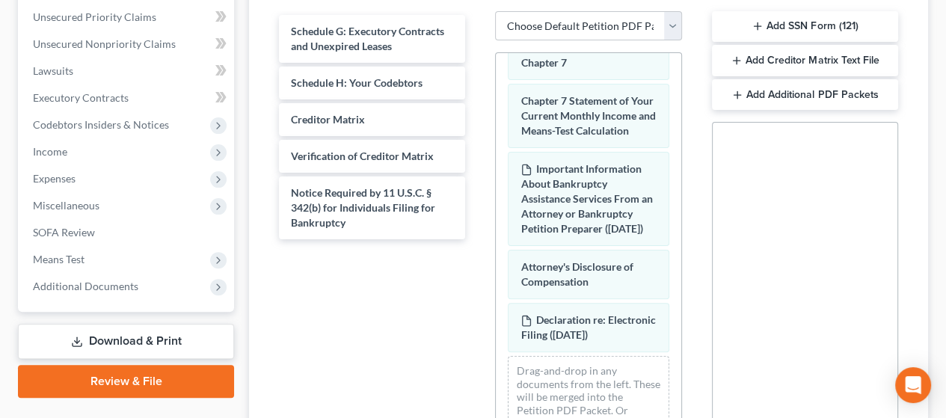
scroll to position [374, 0]
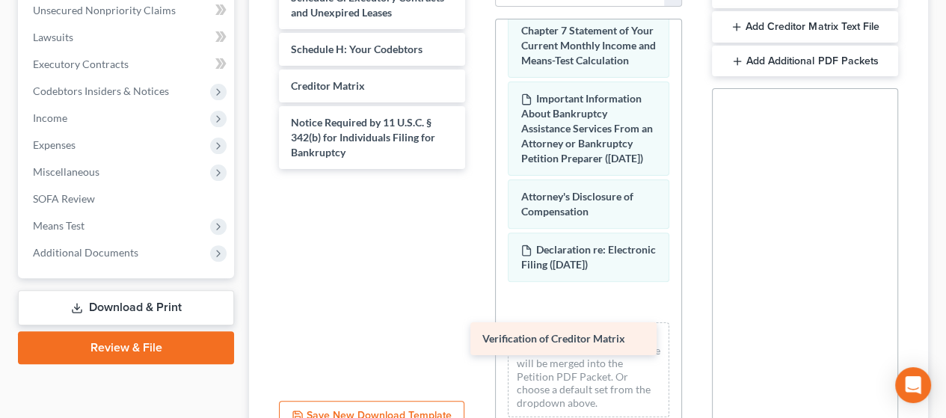
drag, startPoint x: 362, startPoint y: 118, endPoint x: 554, endPoint y: 336, distance: 289.9
click at [477, 169] on div "Verification of Creditor Matrix Schedule G: Executory Contracts and Unexpired L…" at bounding box center [372, 75] width 210 height 188
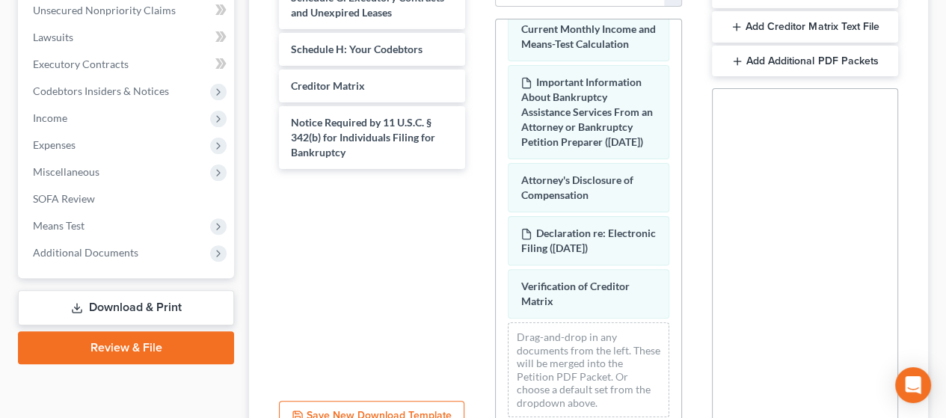
scroll to position [717, 0]
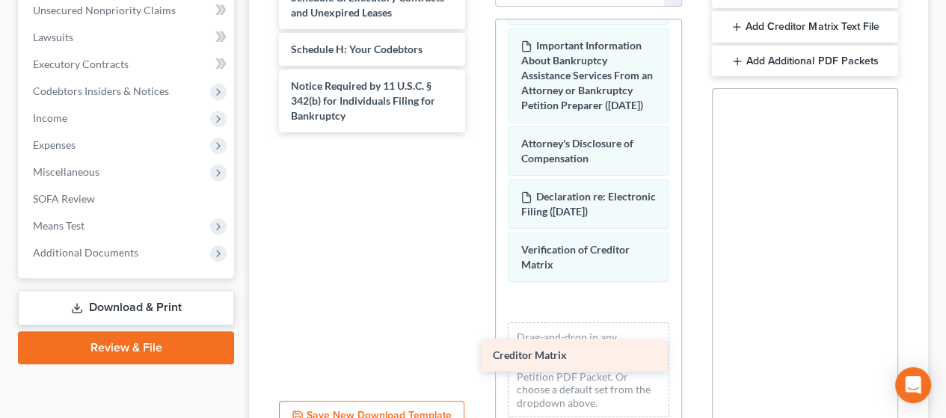
drag, startPoint x: 346, startPoint y: 77, endPoint x: 548, endPoint y: 348, distance: 337.8
click at [477, 132] on div "Creditor Matrix Schedule G: Executory Contracts and Unexpired Leases Schedule H…" at bounding box center [372, 56] width 210 height 151
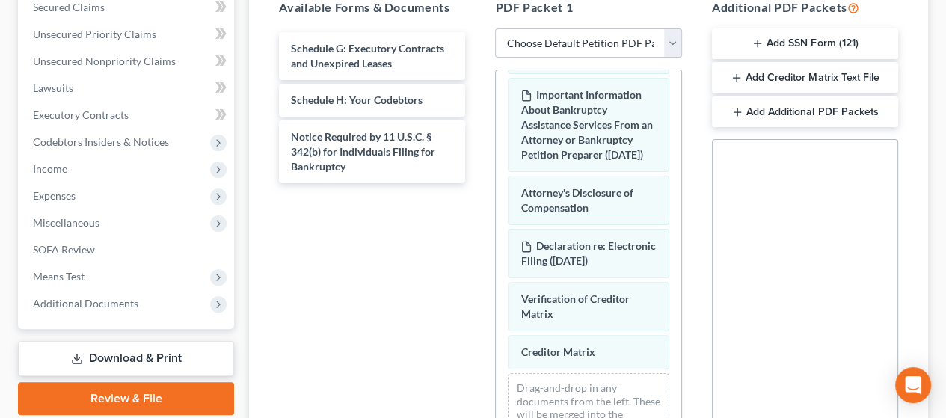
scroll to position [224, 0]
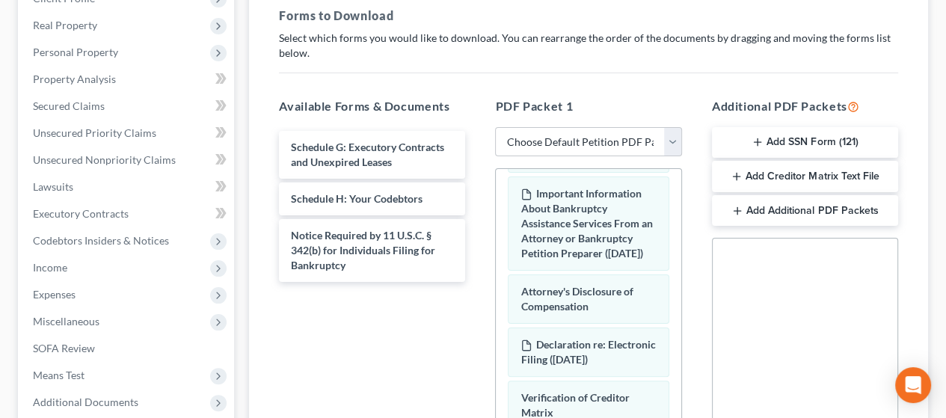
click at [803, 138] on button "Add SSN Form (121)" at bounding box center [805, 142] width 186 height 31
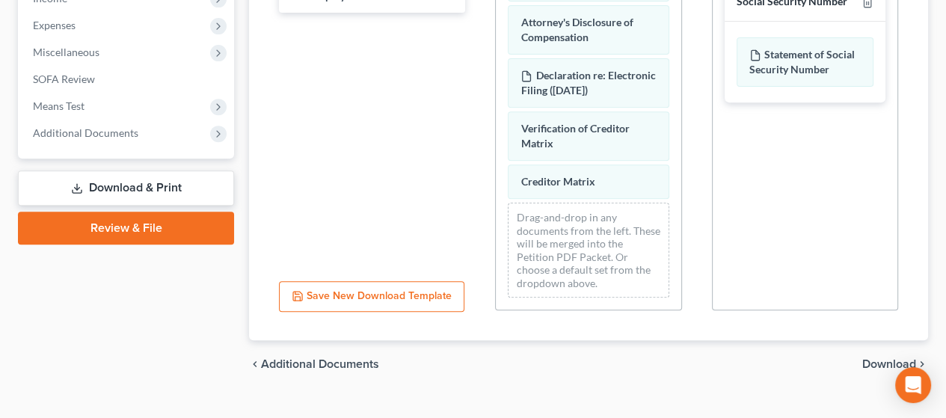
scroll to position [519, 0]
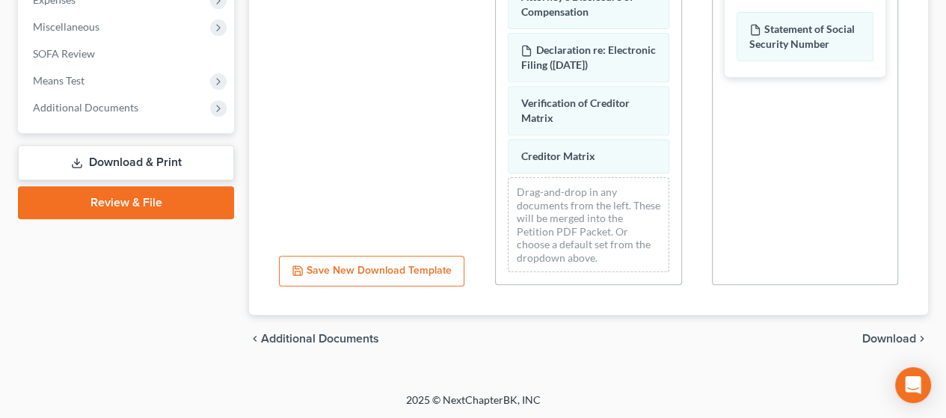
drag, startPoint x: 889, startPoint y: 334, endPoint x: 869, endPoint y: 341, distance: 20.6
click at [889, 335] on span "Download" at bounding box center [889, 339] width 54 height 12
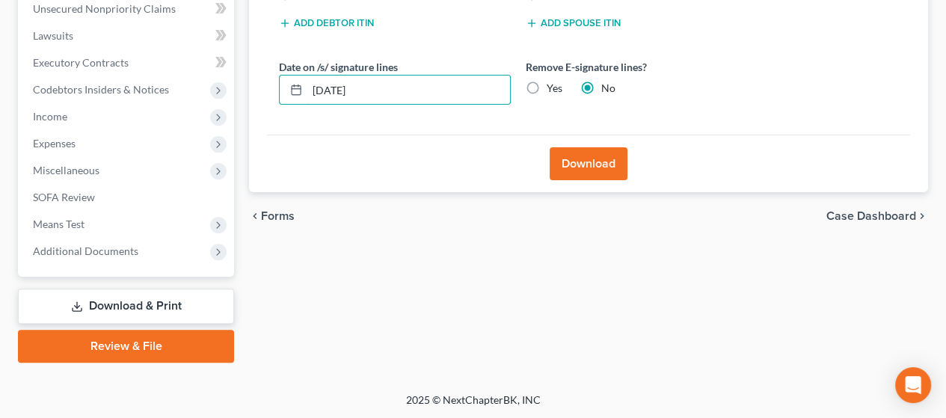
drag, startPoint x: 397, startPoint y: 92, endPoint x: 268, endPoint y: 101, distance: 129.7
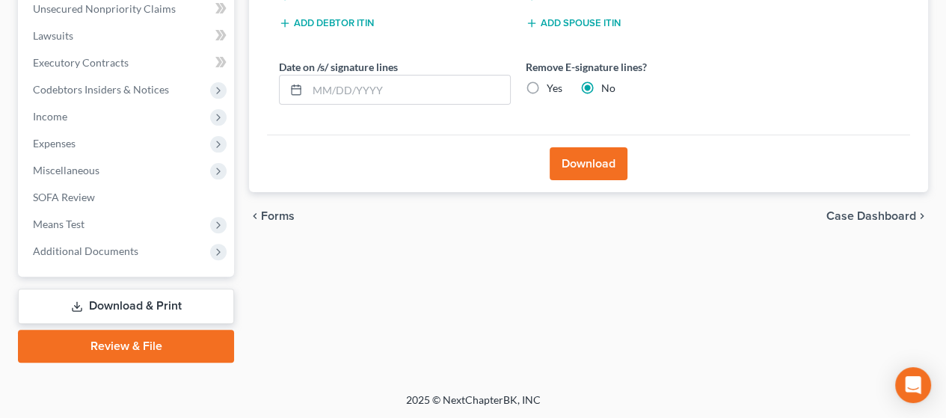
click at [547, 87] on label "Yes" at bounding box center [555, 88] width 16 height 15
click at [553, 87] on input "Yes" at bounding box center [558, 86] width 10 height 10
radio input "true"
radio input "false"
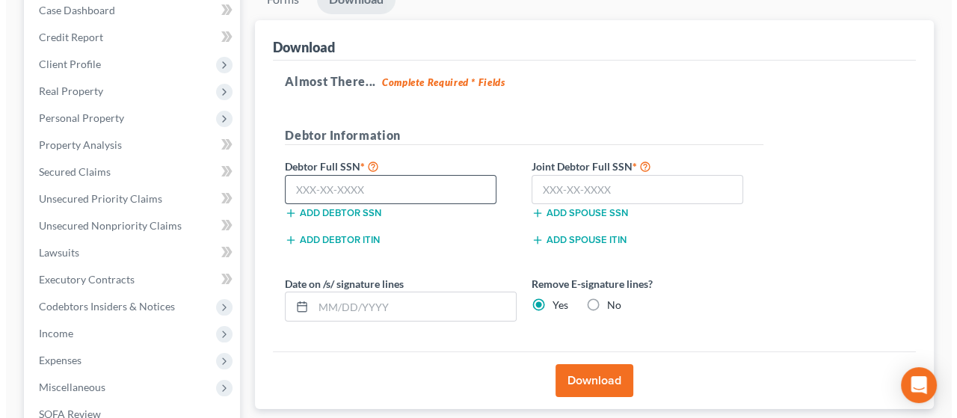
scroll to position [151, 0]
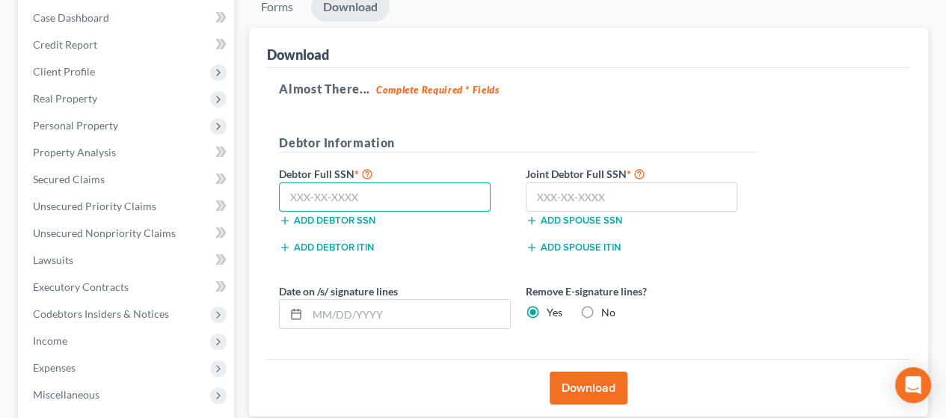
click at [362, 200] on input "text" at bounding box center [385, 198] width 212 height 30
type input "505-21-1218"
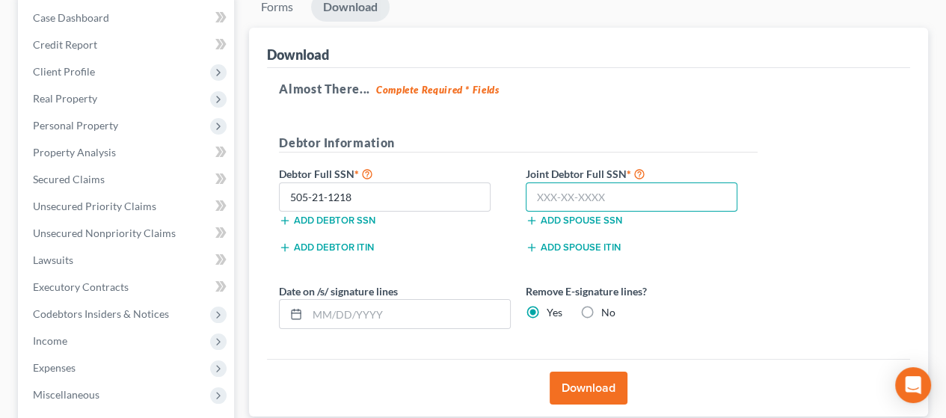
click at [577, 194] on input "text" at bounding box center [632, 198] width 212 height 30
type input "508-21-0528"
click at [594, 381] on button "Download" at bounding box center [589, 388] width 78 height 33
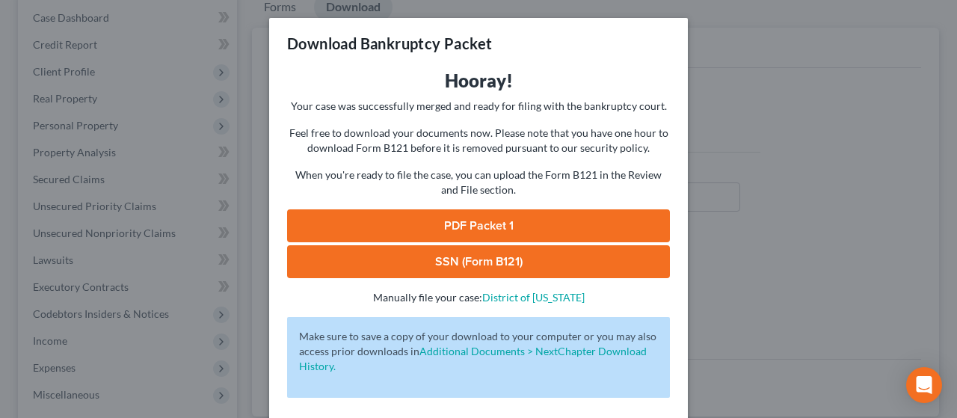
click at [512, 222] on link "PDF Packet 1" at bounding box center [478, 225] width 383 height 33
click at [563, 258] on link "SSN (Form B121)" at bounding box center [478, 261] width 383 height 33
